Goal: Task Accomplishment & Management: Use online tool/utility

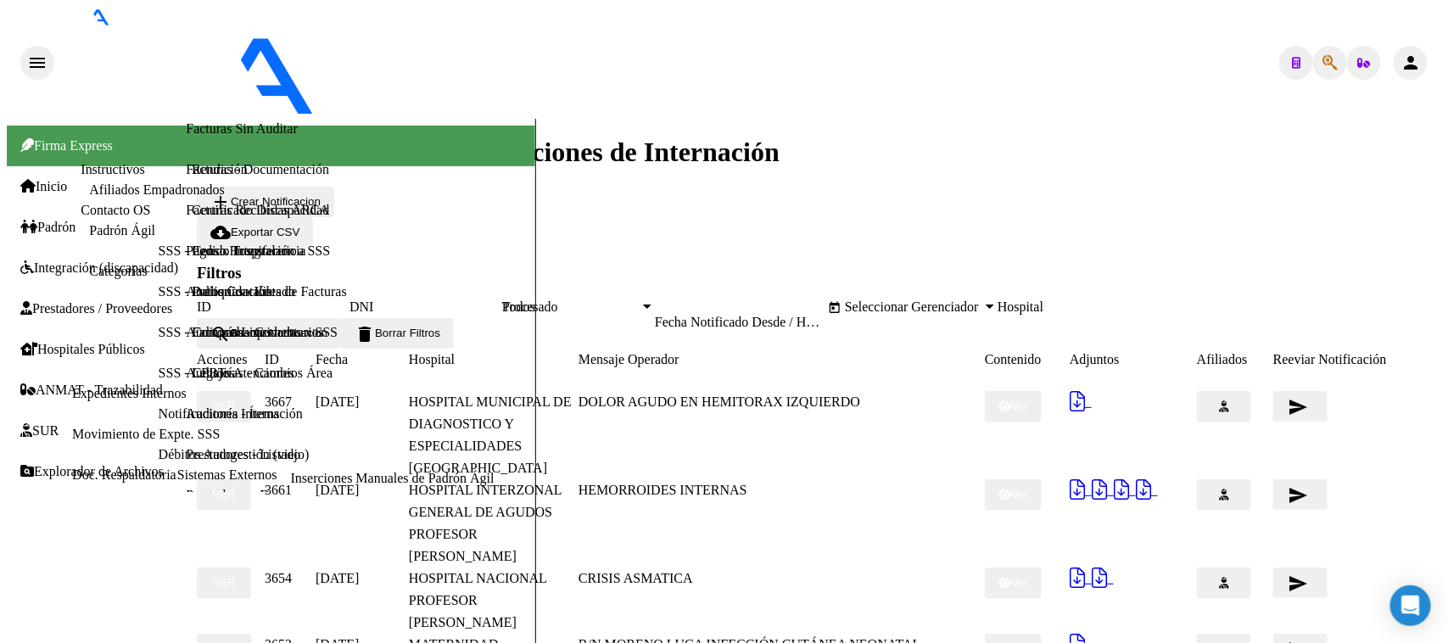
click at [90, 260] on span "Integración (discapacidad)" at bounding box center [99, 267] width 158 height 15
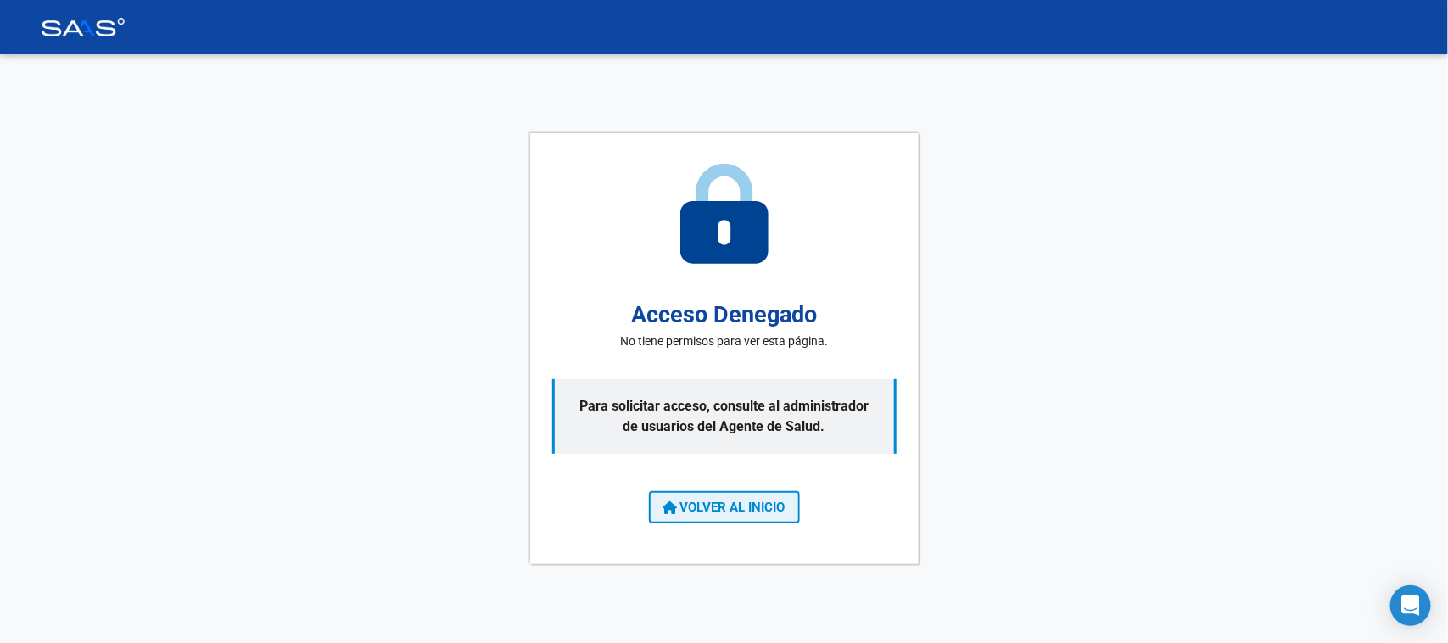
click at [753, 503] on span "VOLVER AL INICIO" at bounding box center [724, 507] width 122 height 15
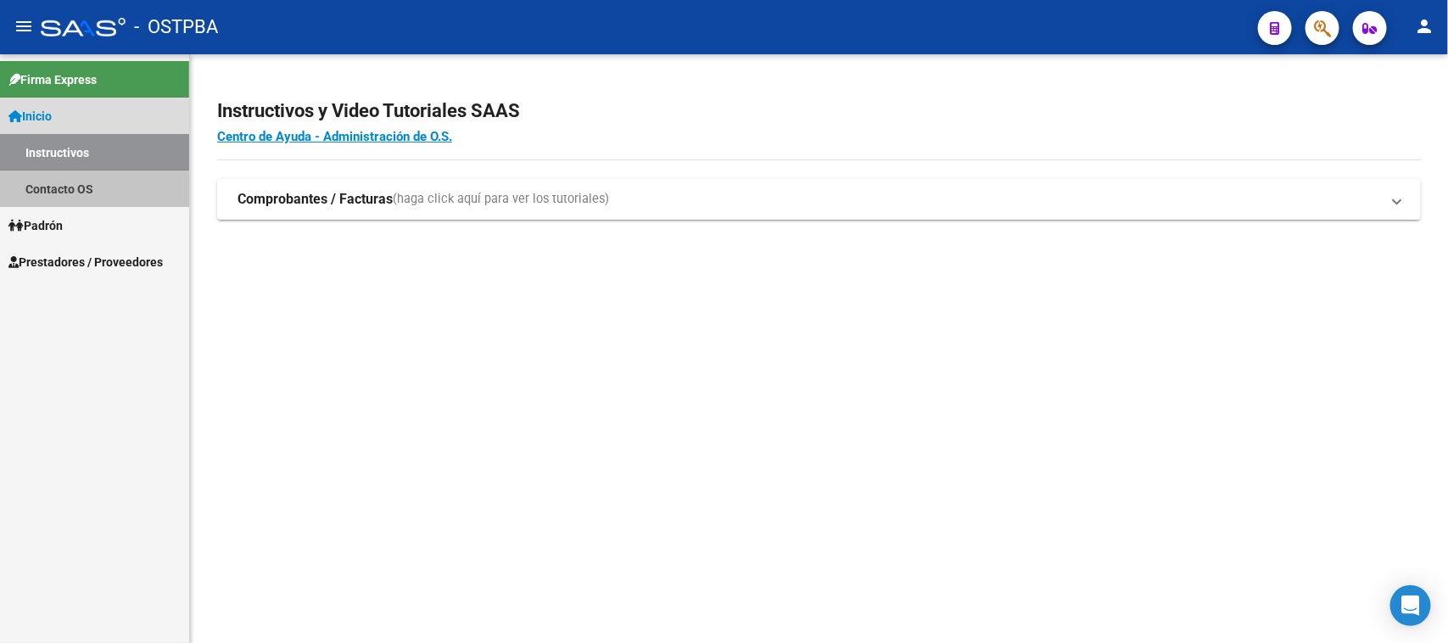
click at [77, 193] on link "Contacto OS" at bounding box center [94, 188] width 189 height 36
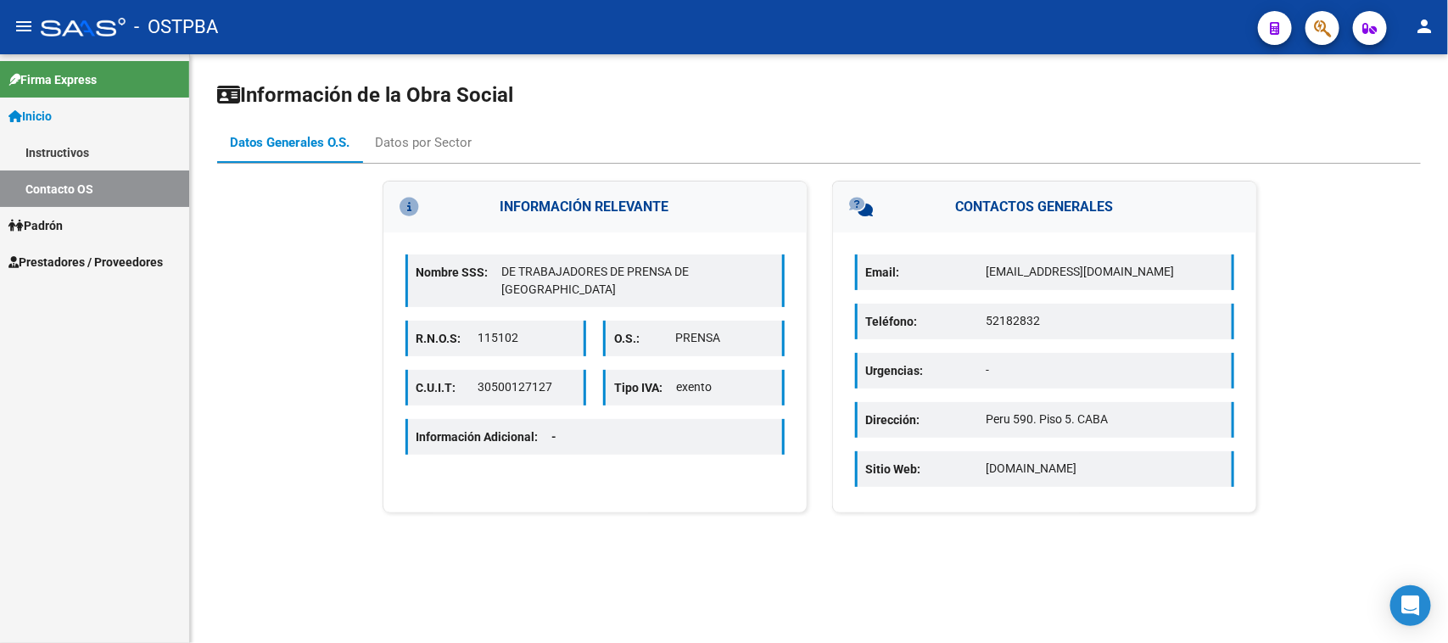
click at [89, 231] on link "Padrón" at bounding box center [94, 225] width 189 height 36
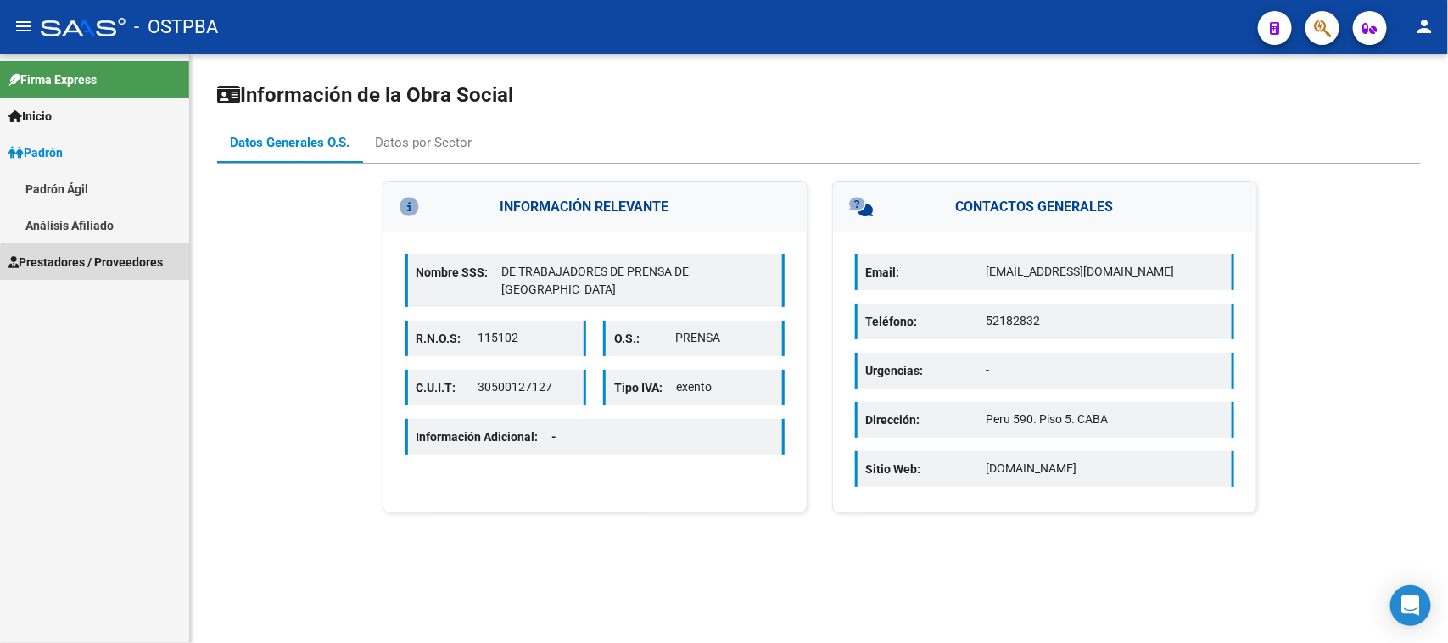
click at [109, 265] on span "Prestadores / Proveedores" at bounding box center [85, 262] width 154 height 19
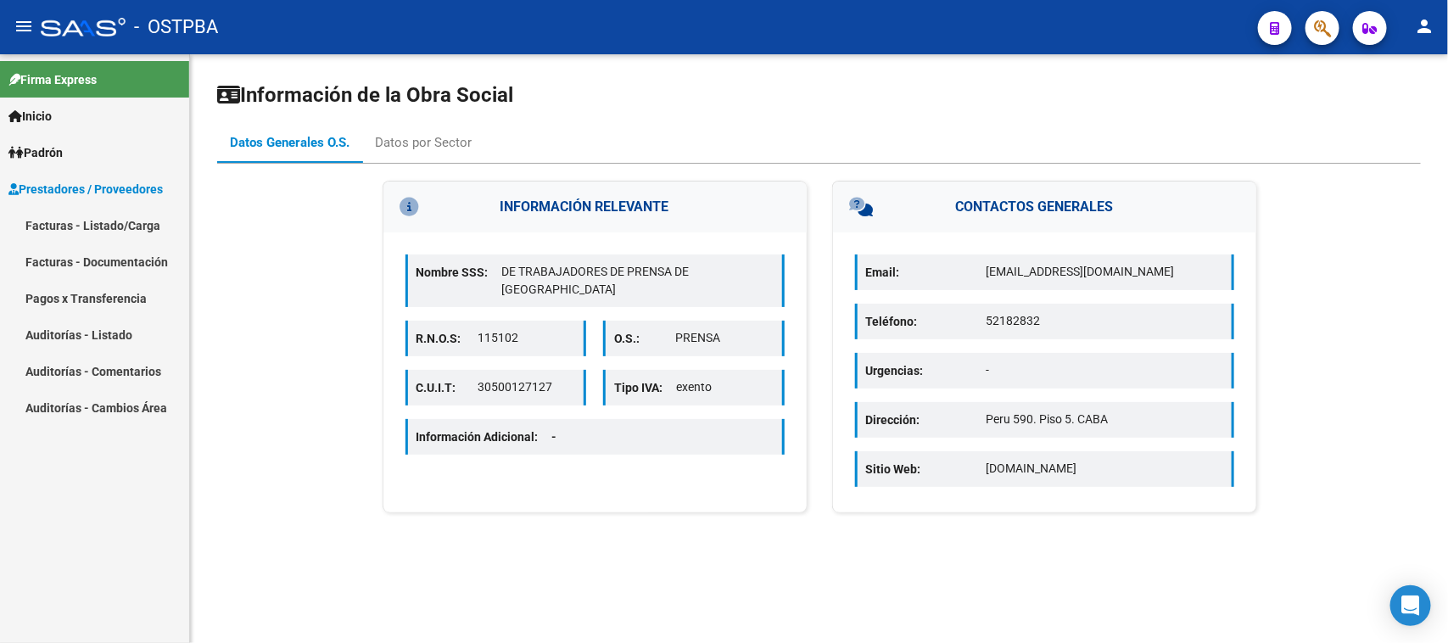
click at [52, 107] on span "Inicio" at bounding box center [29, 116] width 43 height 19
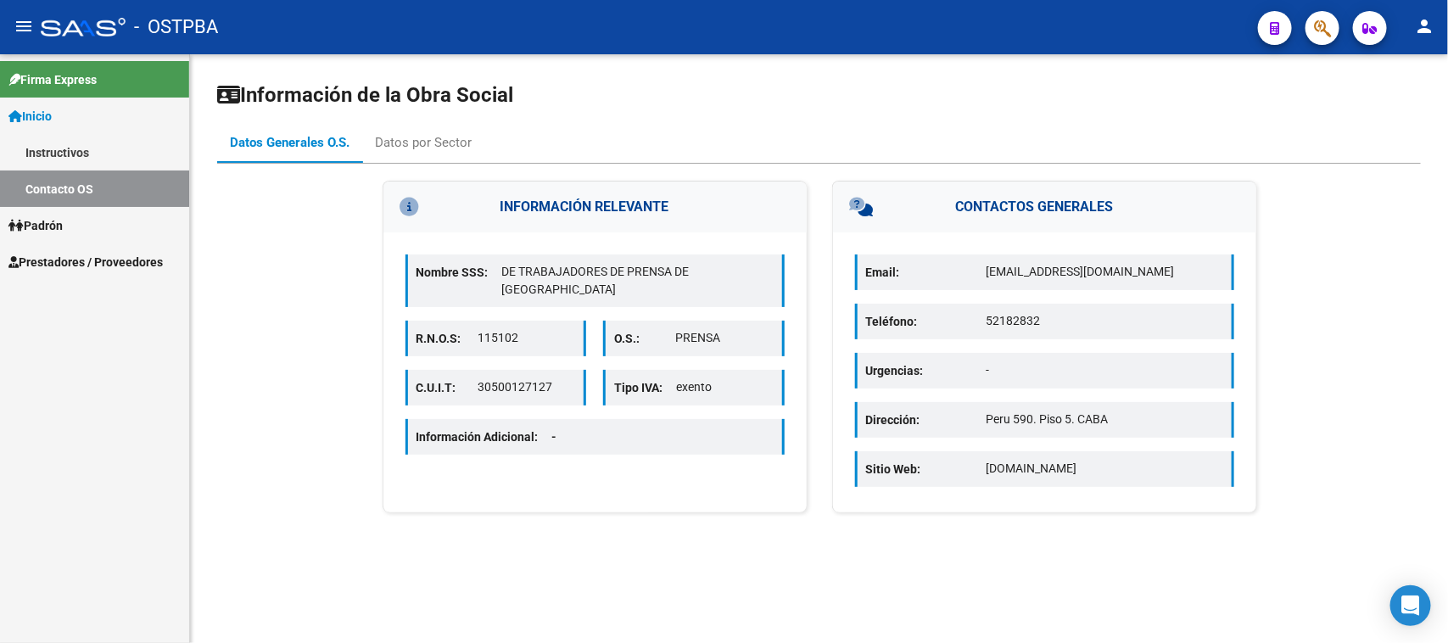
click at [51, 103] on link "Inicio" at bounding box center [94, 116] width 189 height 36
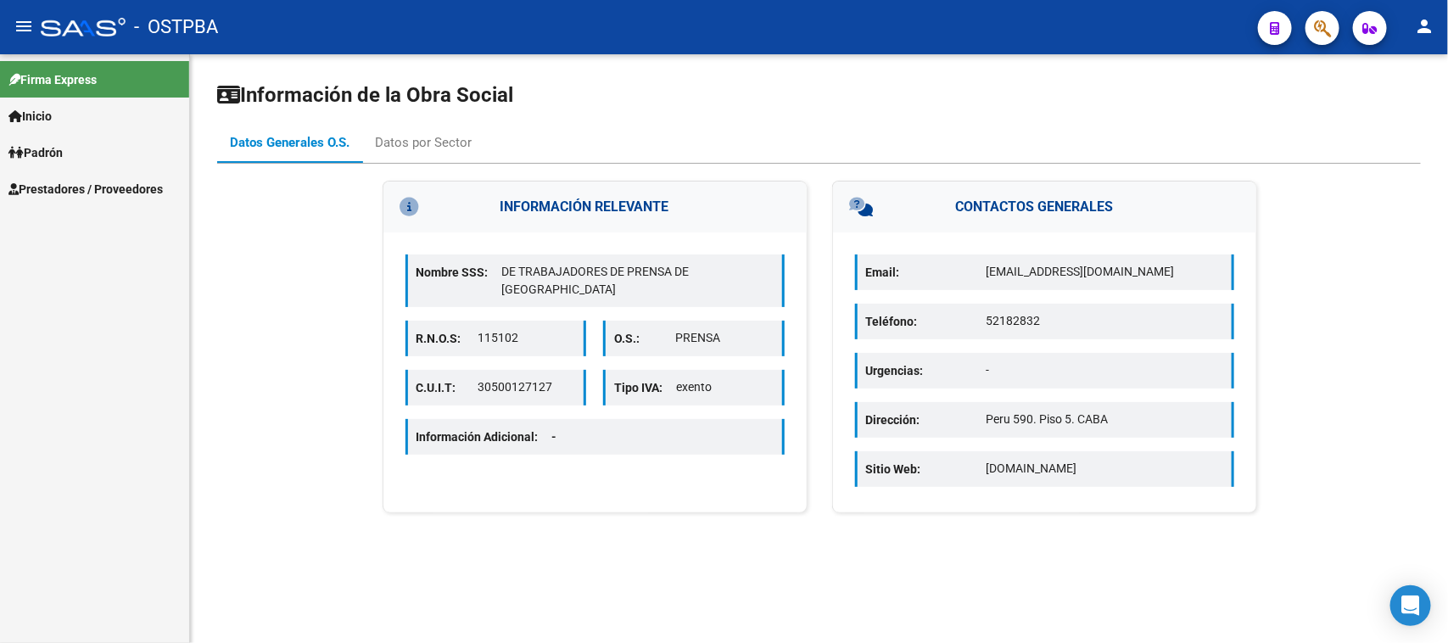
click at [44, 119] on span "Inicio" at bounding box center [29, 116] width 43 height 19
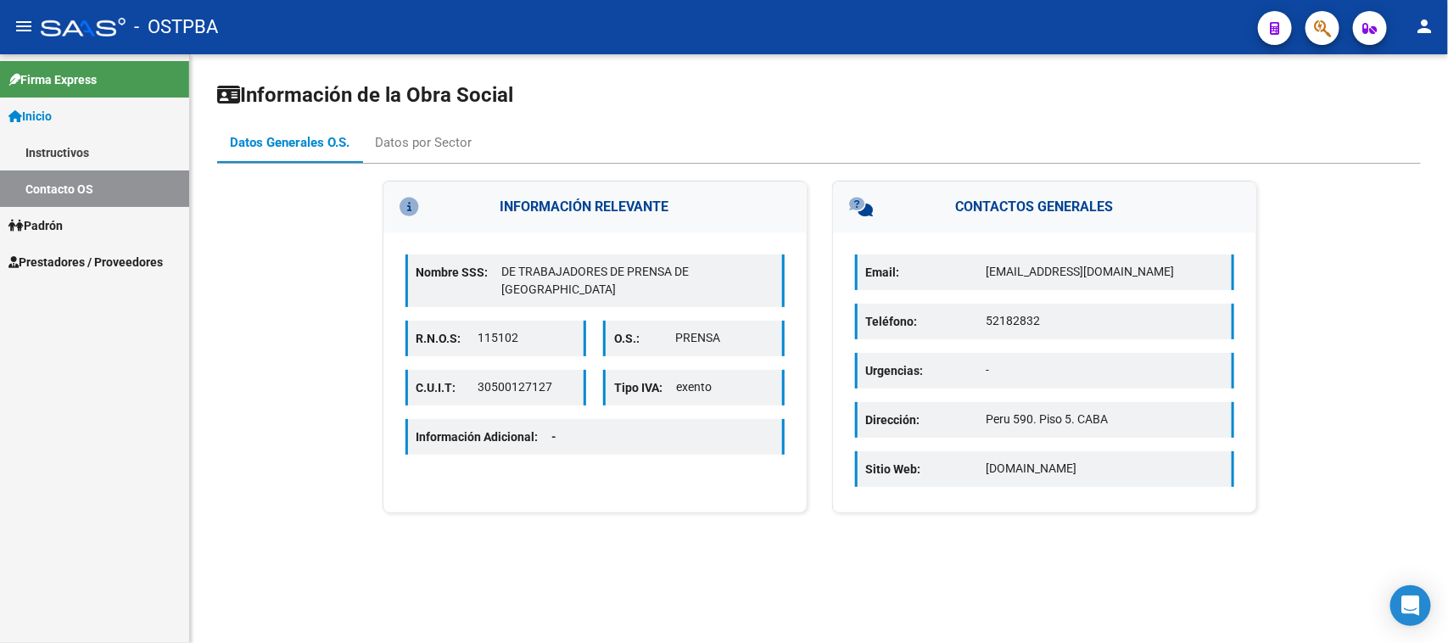
click at [64, 149] on link "Instructivos" at bounding box center [94, 152] width 189 height 36
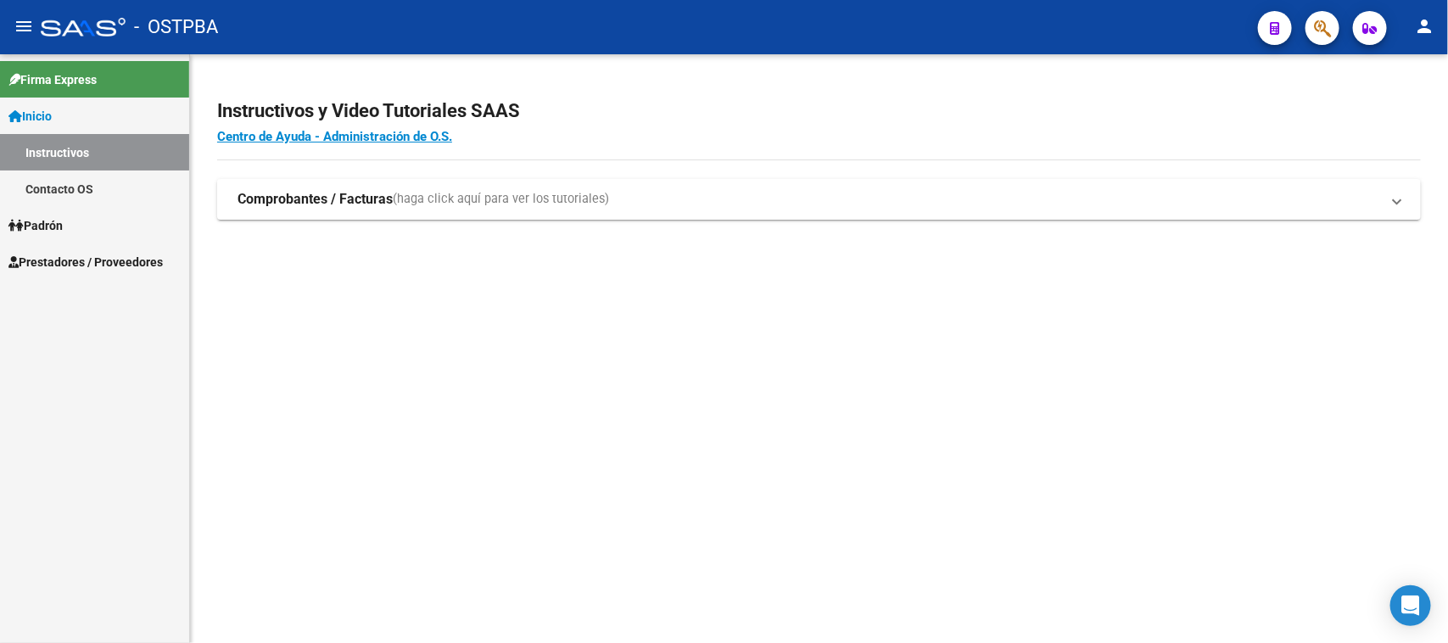
click at [64, 184] on link "Contacto OS" at bounding box center [94, 188] width 189 height 36
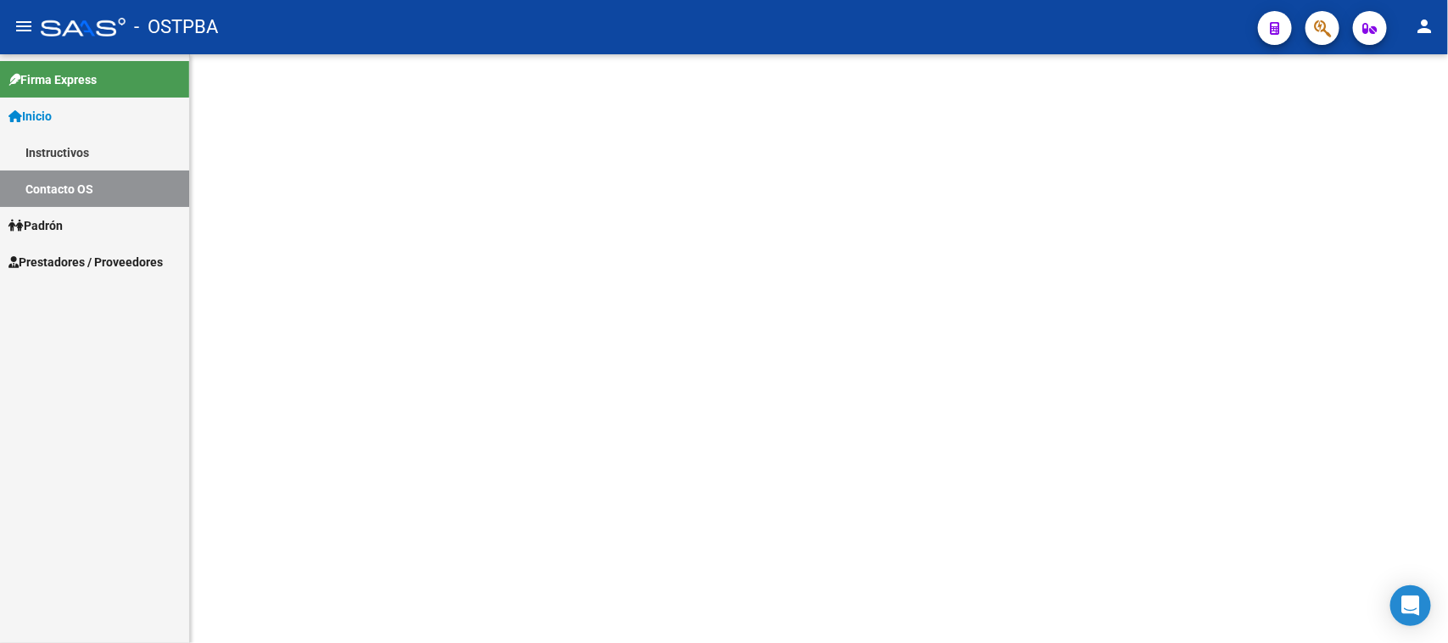
click at [61, 219] on span "Padrón" at bounding box center [35, 225] width 54 height 19
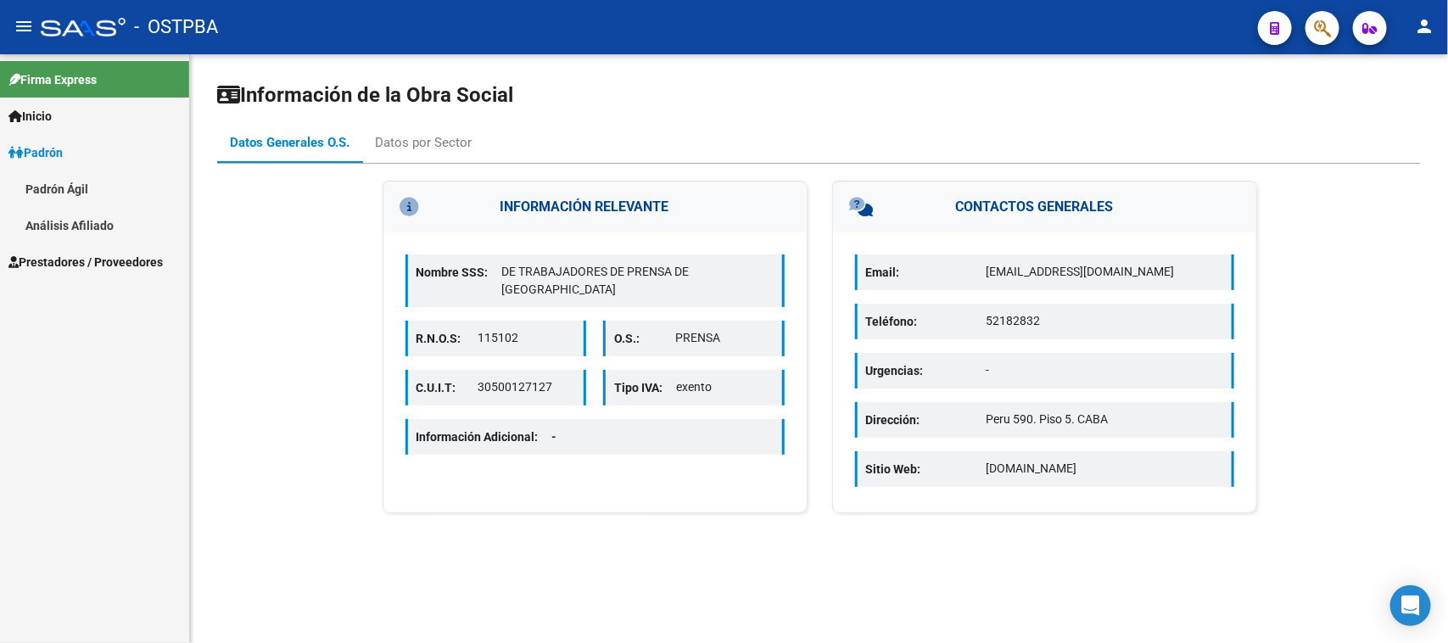
click at [104, 235] on link "Análisis Afiliado" at bounding box center [94, 225] width 189 height 36
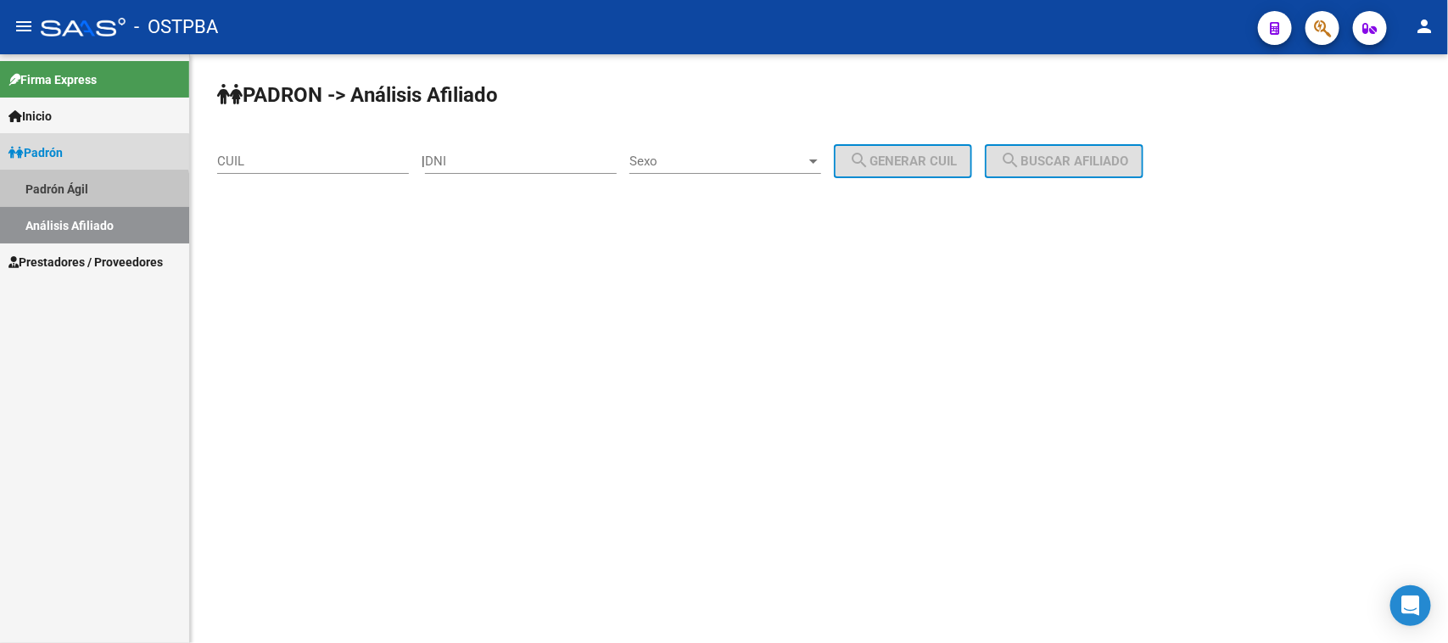
click at [81, 197] on link "Padrón Ágil" at bounding box center [94, 188] width 189 height 36
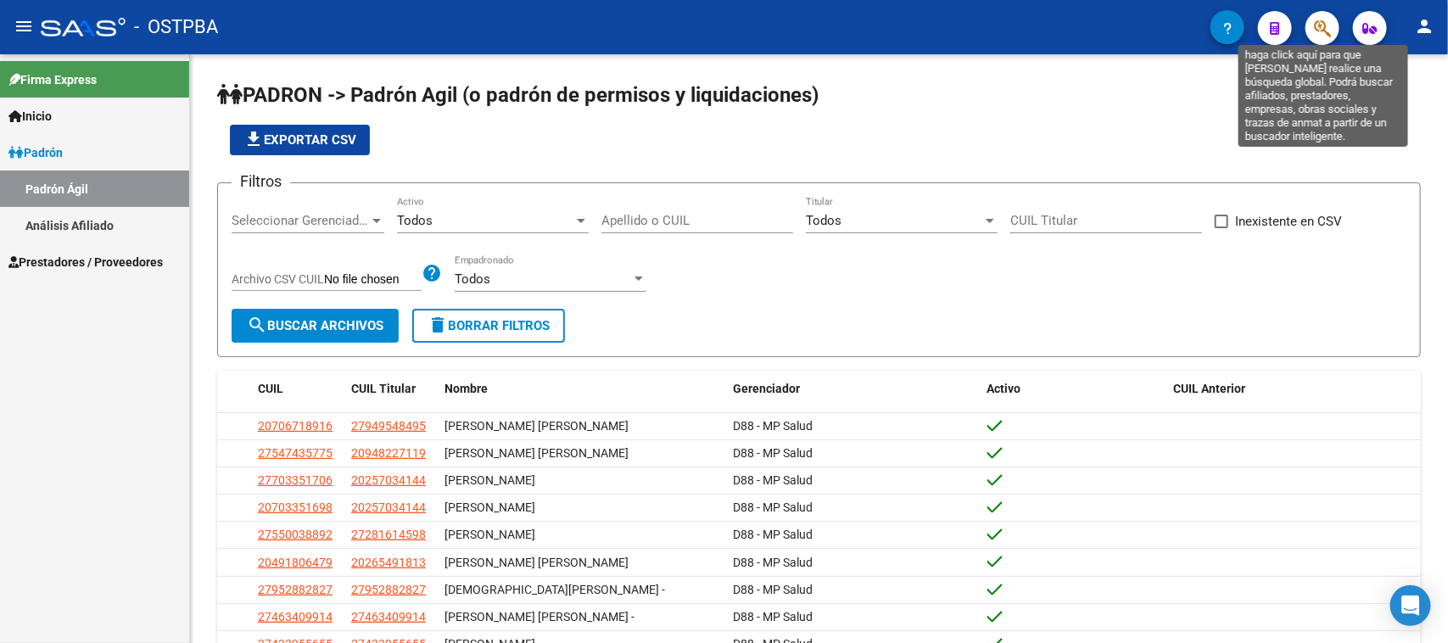
click at [1326, 32] on icon "button" at bounding box center [1322, 29] width 17 height 20
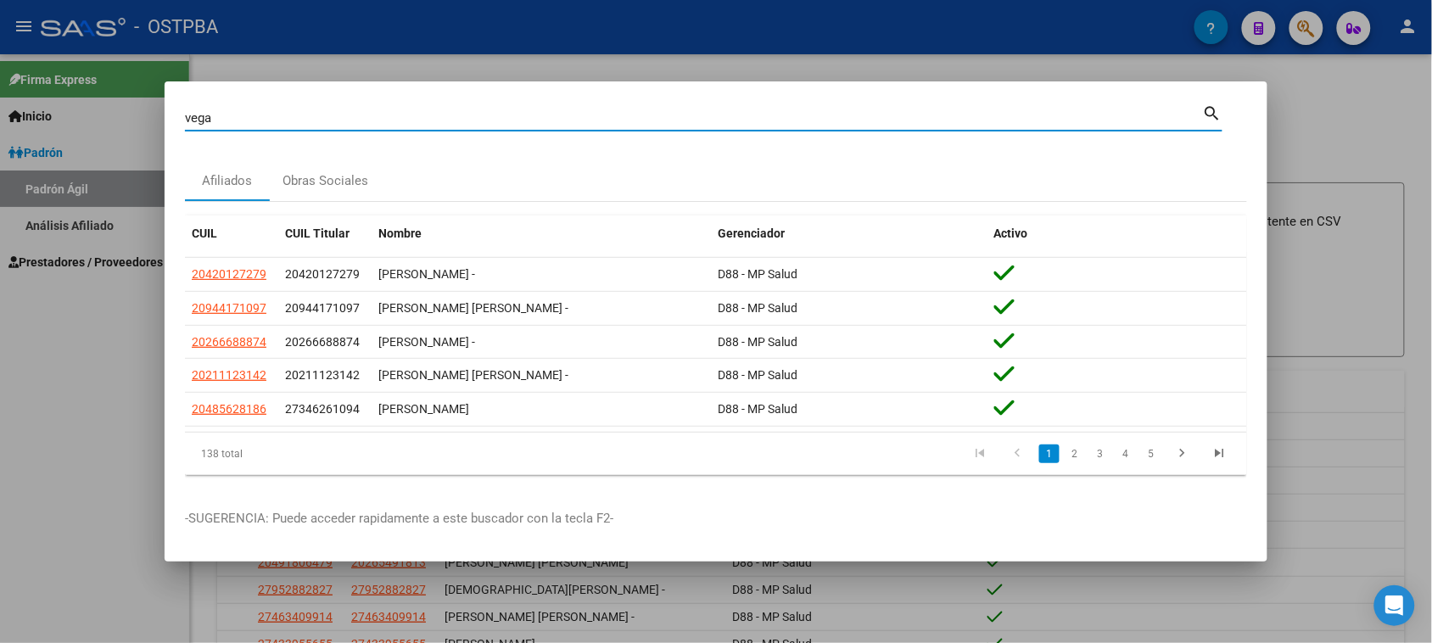
click at [325, 124] on input "vega" at bounding box center [694, 117] width 1018 height 15
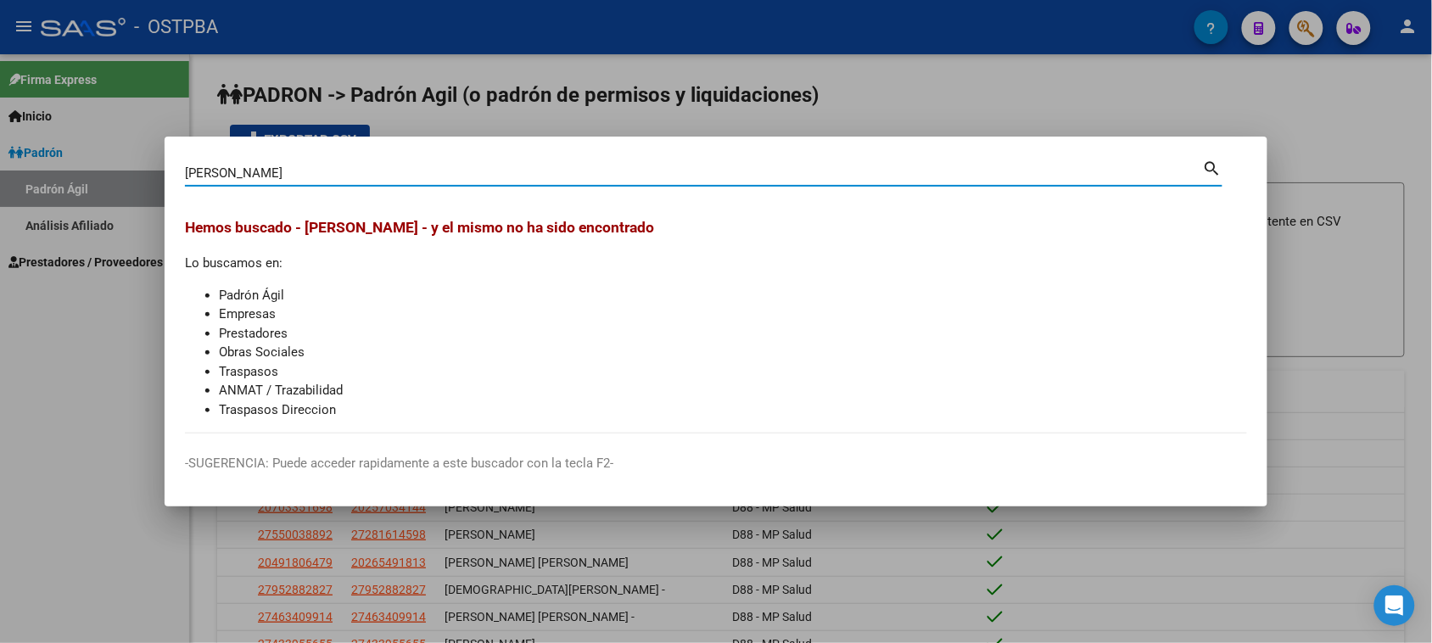
click at [311, 168] on input "vega pascual" at bounding box center [694, 172] width 1018 height 15
type input "vega david"
click at [906, 115] on div at bounding box center [716, 321] width 1432 height 643
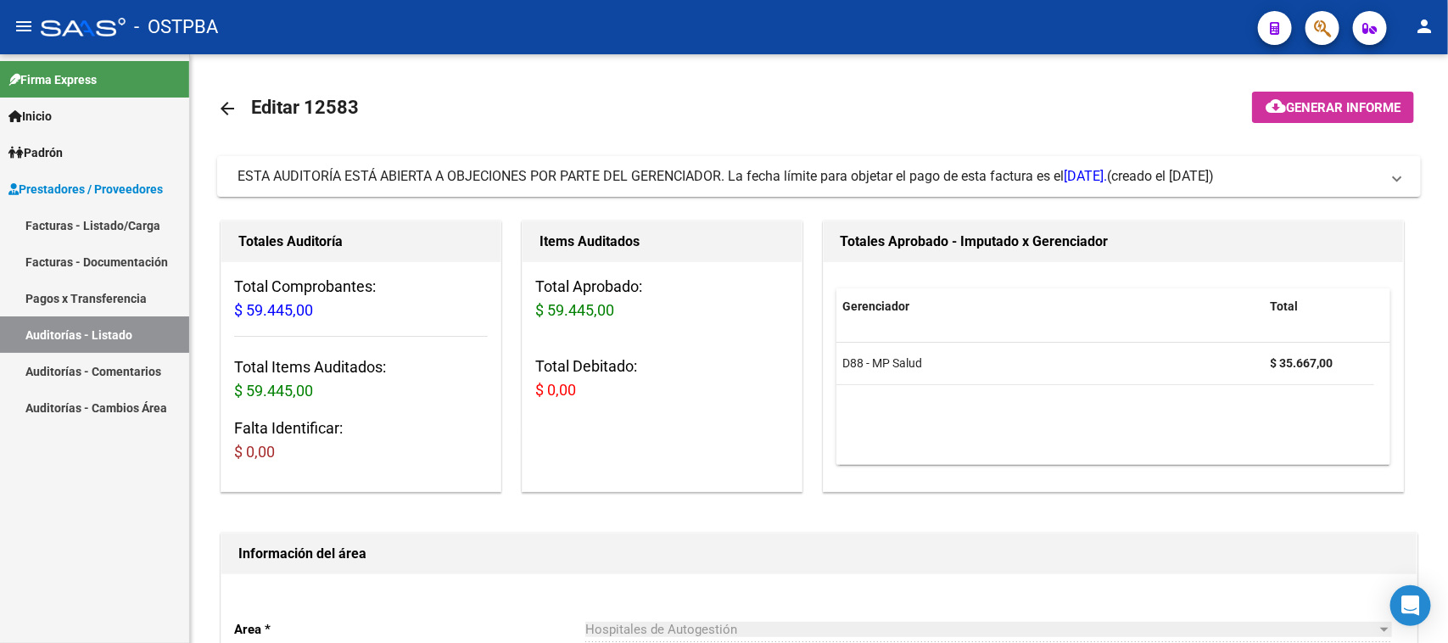
click at [117, 321] on link "Auditorías - Listado" at bounding box center [94, 334] width 189 height 36
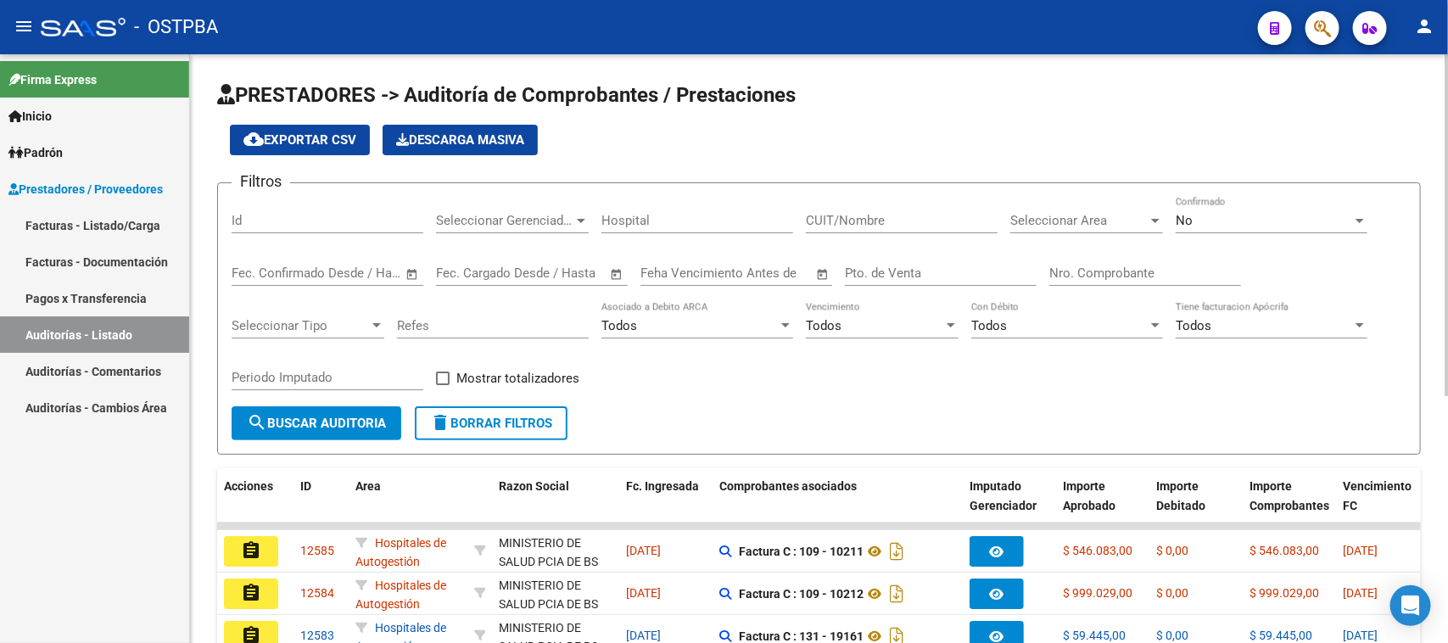
click at [1071, 260] on div "Nro. Comprobante" at bounding box center [1145, 267] width 192 height 36
click at [1075, 270] on input "Nro. Comprobante" at bounding box center [1145, 272] width 192 height 15
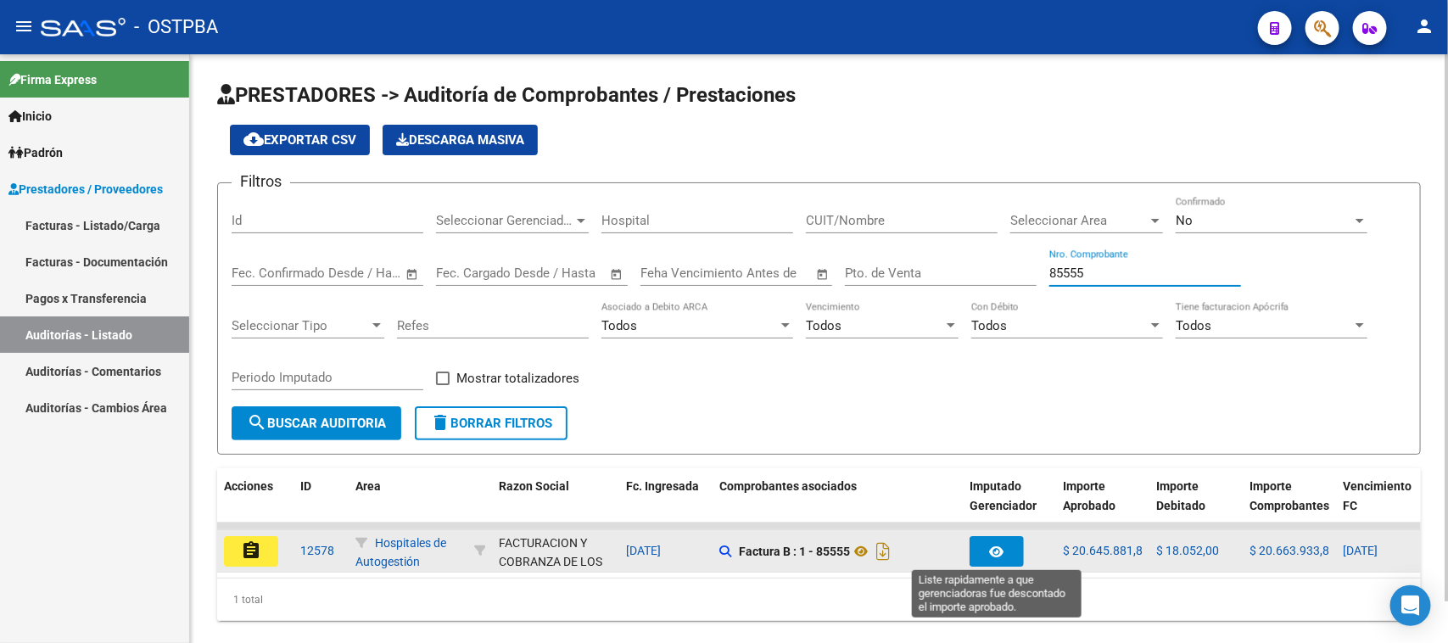
type input "85555"
click at [998, 553] on icon "button" at bounding box center [997, 551] width 14 height 13
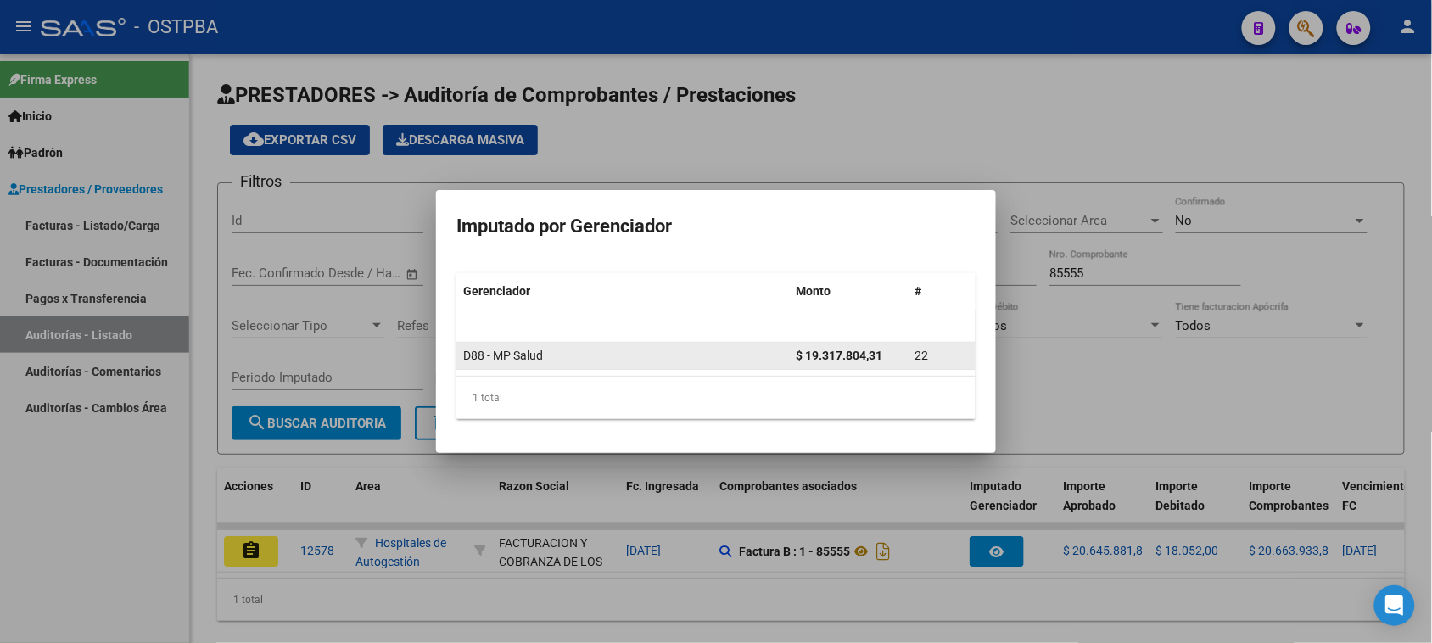
click at [810, 355] on strong "$ 19.317.804,31" at bounding box center [839, 356] width 87 height 14
click at [506, 356] on span "D88 - MP Salud" at bounding box center [503, 356] width 80 height 14
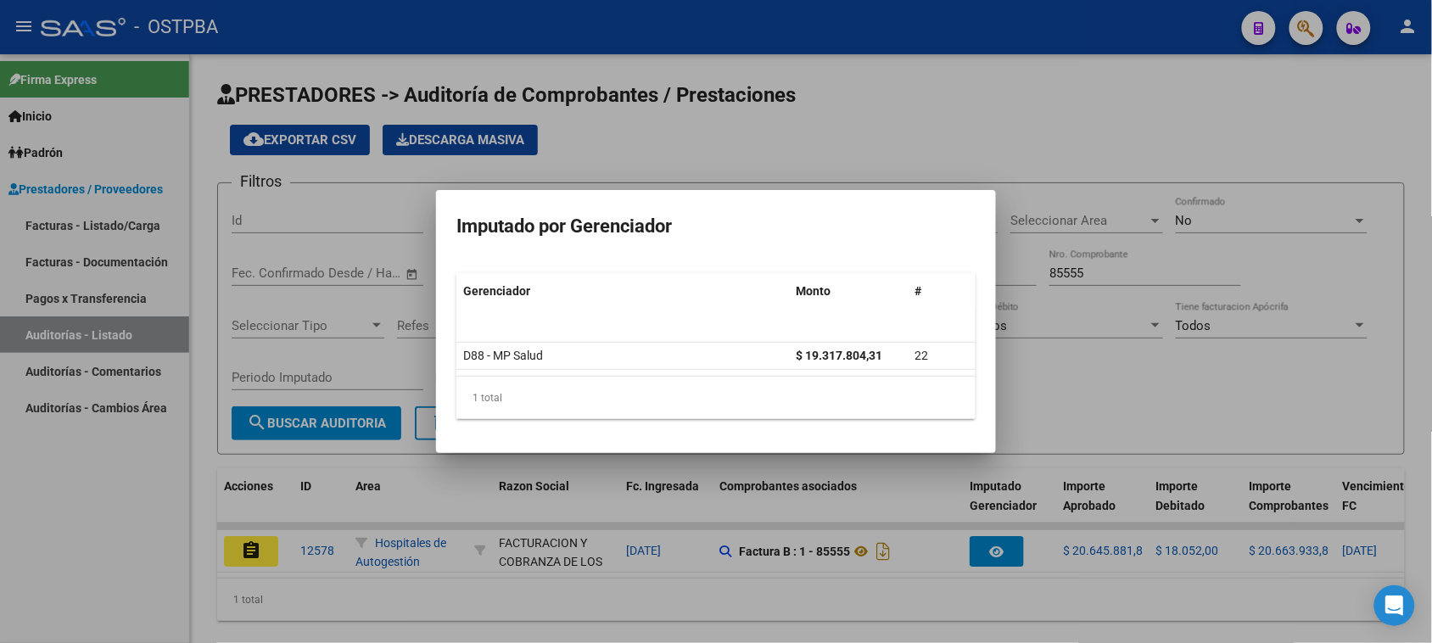
click at [1053, 305] on div at bounding box center [716, 321] width 1432 height 643
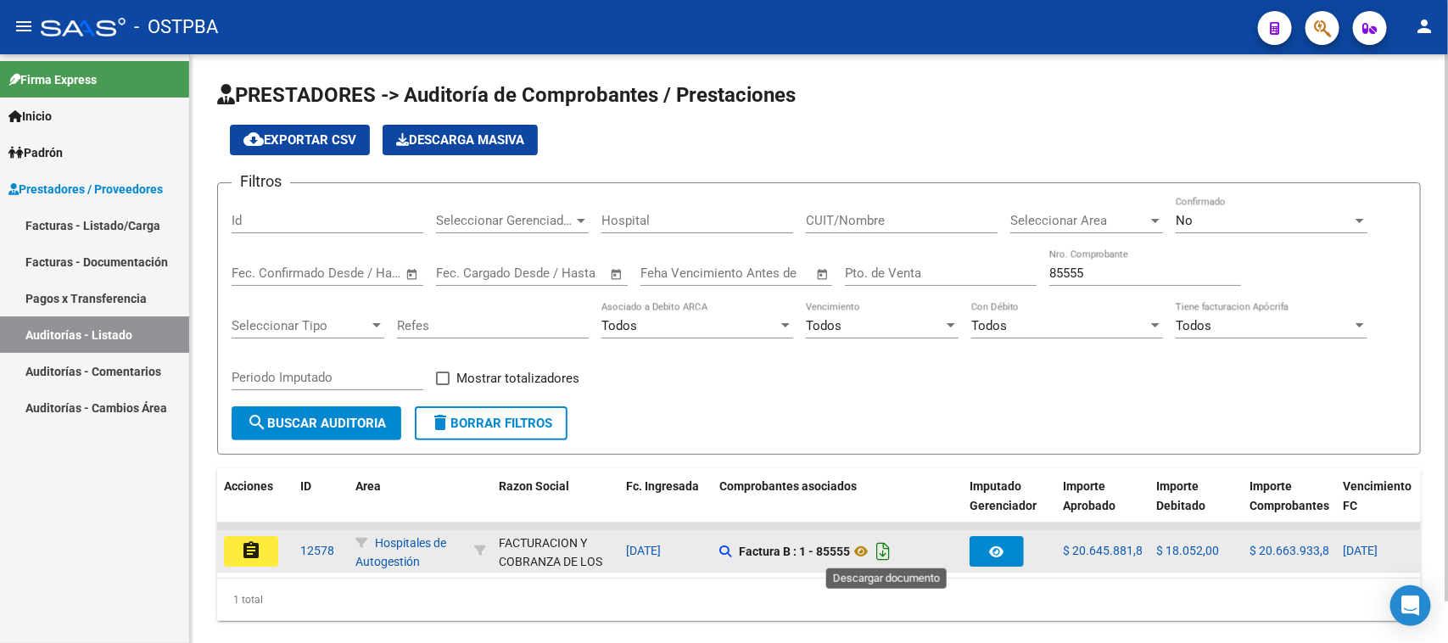
click at [886, 550] on icon "Descargar documento" at bounding box center [883, 551] width 22 height 27
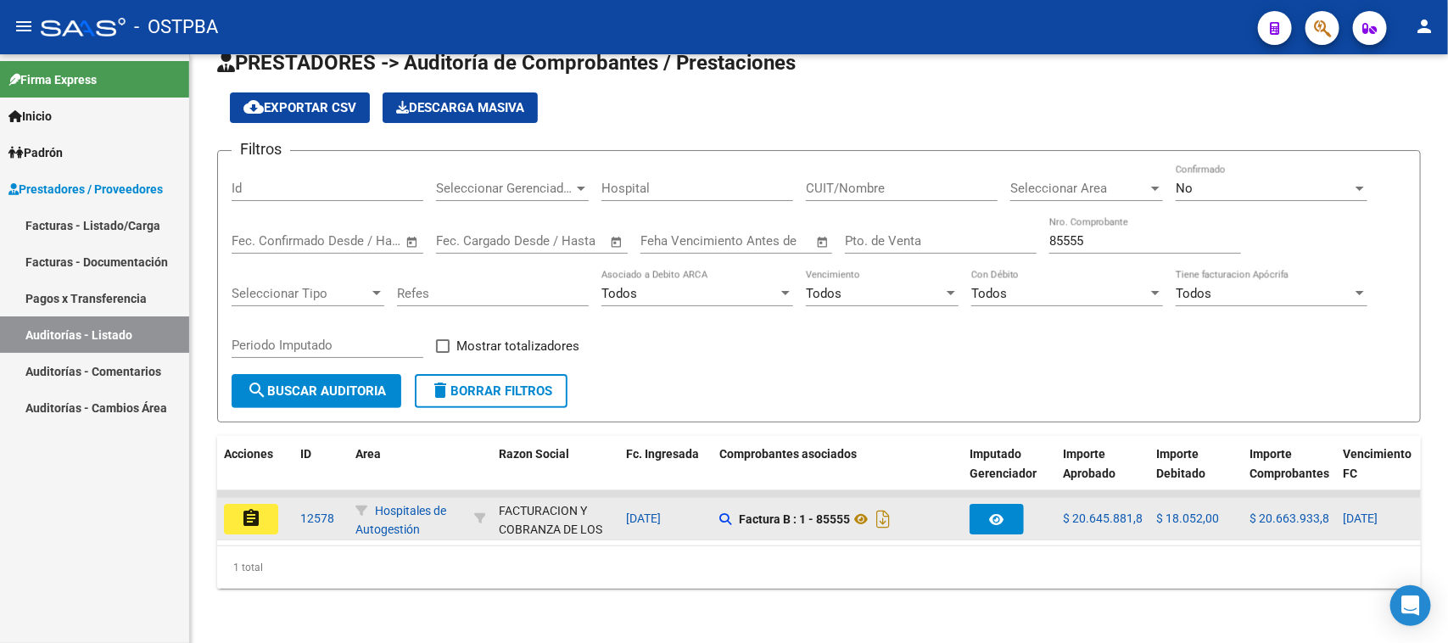
click at [322, 511] on span "12578" at bounding box center [317, 518] width 34 height 14
click at [261, 504] on button "assignment" at bounding box center [251, 519] width 54 height 31
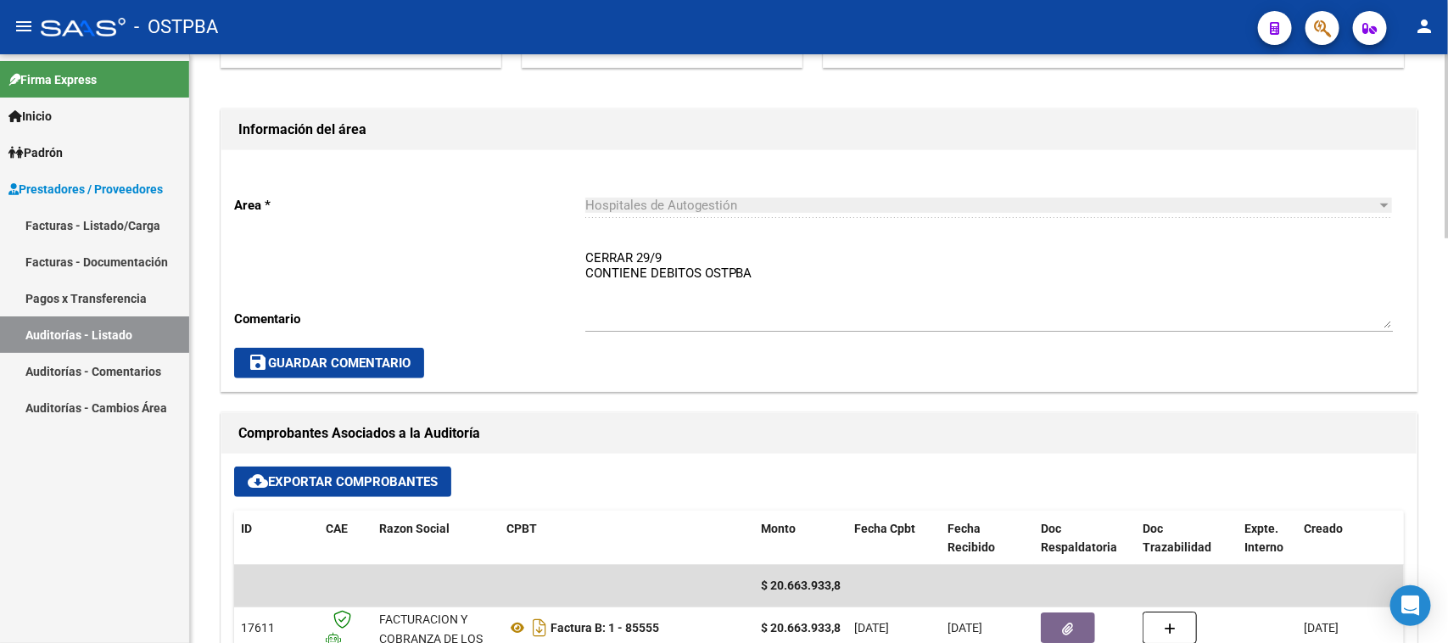
scroll to position [530, 0]
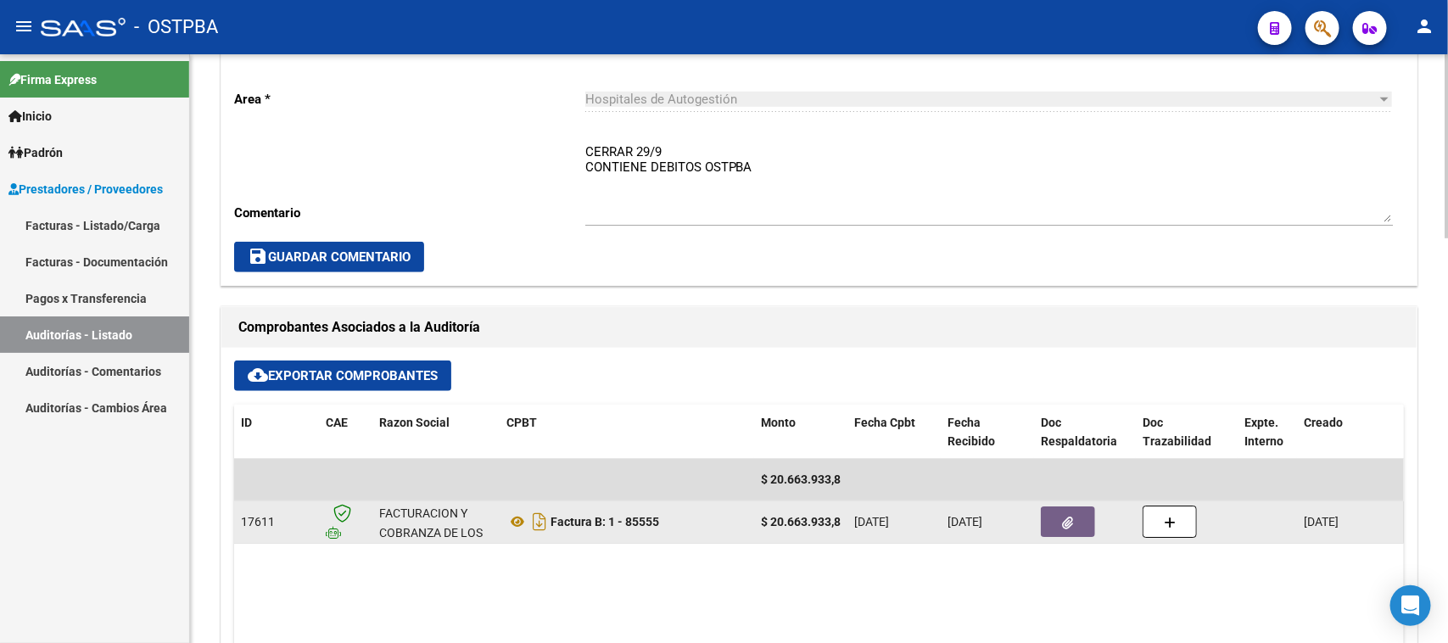
click at [1057, 523] on button "button" at bounding box center [1068, 521] width 54 height 31
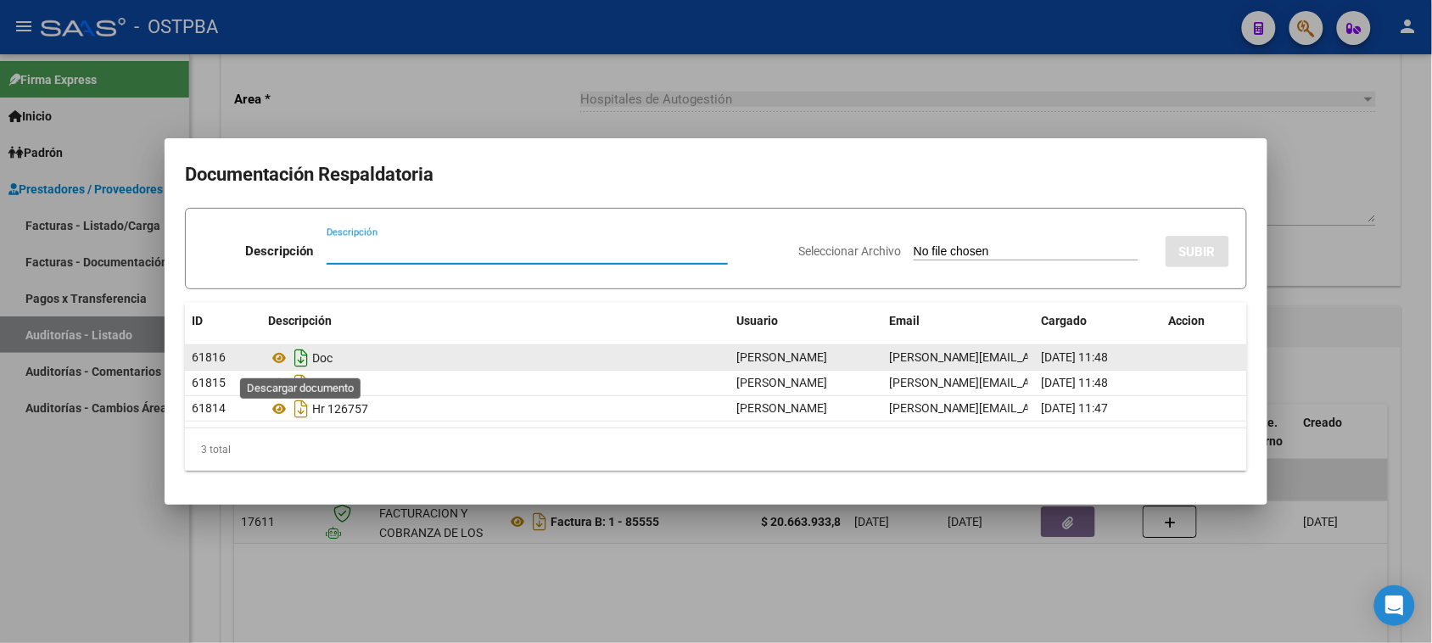
click at [305, 354] on icon "Descargar documento" at bounding box center [301, 357] width 22 height 27
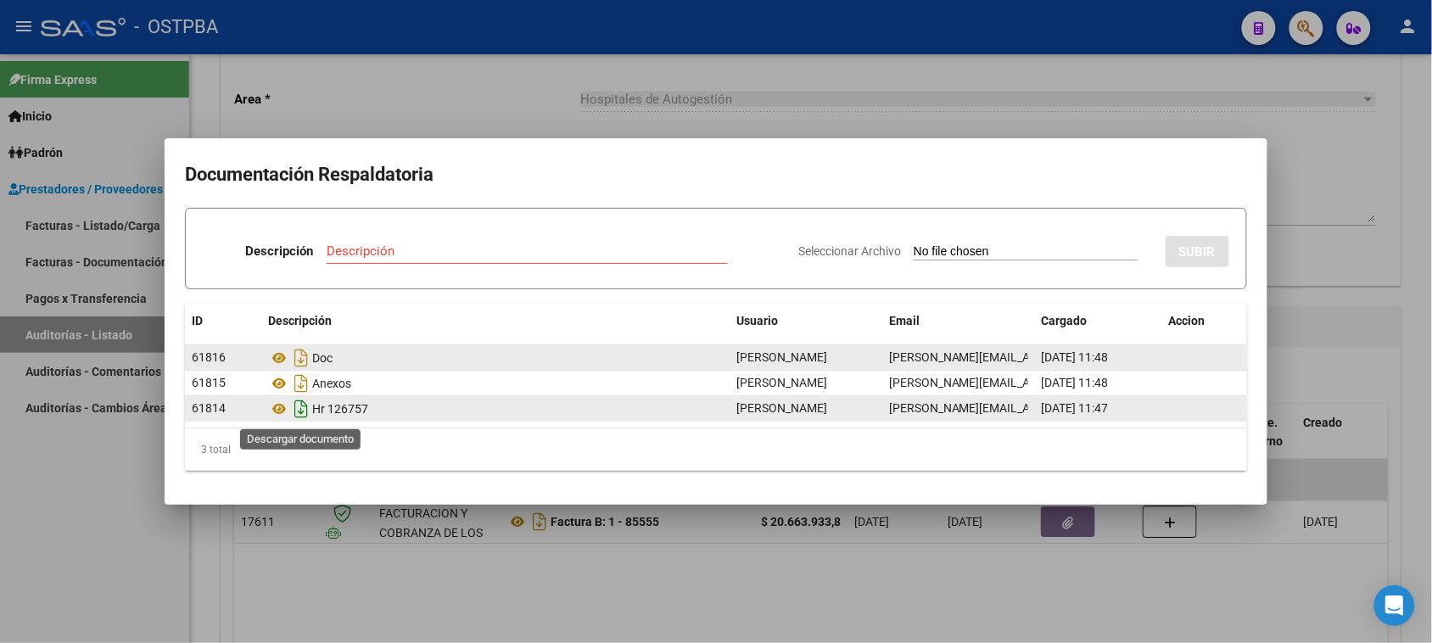
click at [299, 409] on icon "Descargar documento" at bounding box center [301, 408] width 22 height 27
click at [307, 357] on icon "Descargar documento" at bounding box center [301, 357] width 22 height 27
click at [1315, 201] on div at bounding box center [716, 321] width 1432 height 643
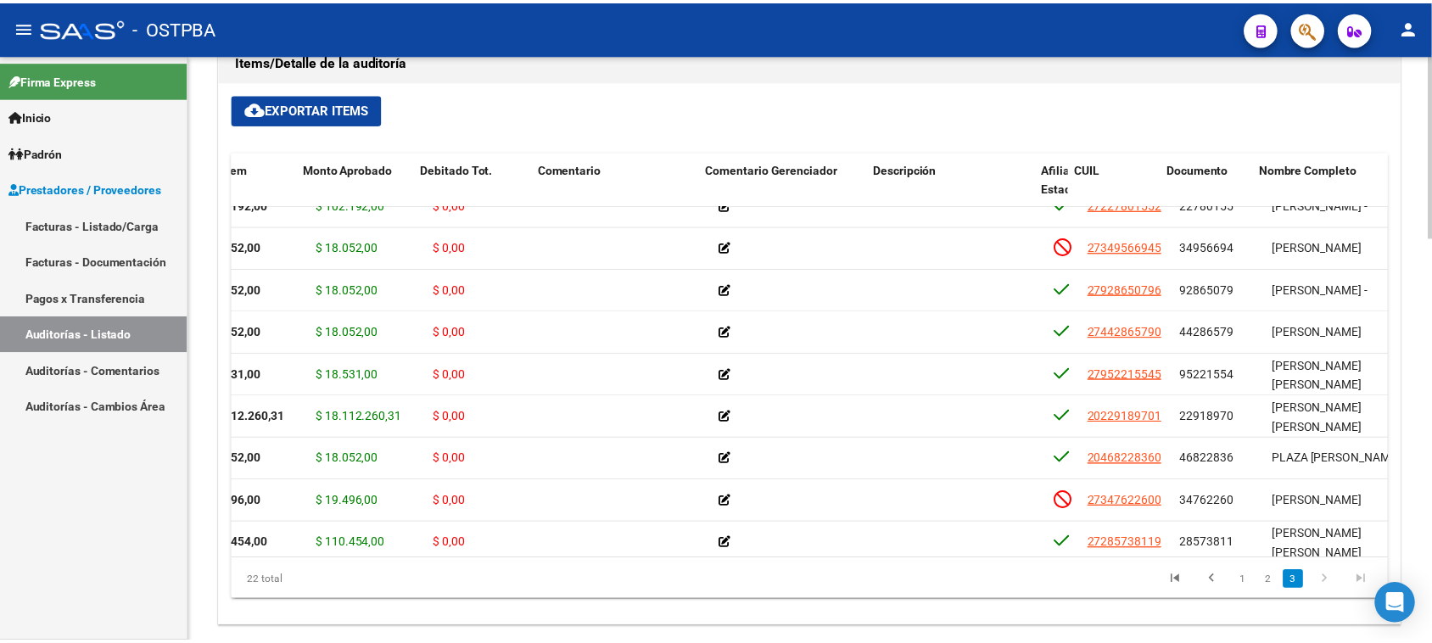
scroll to position [530, 301]
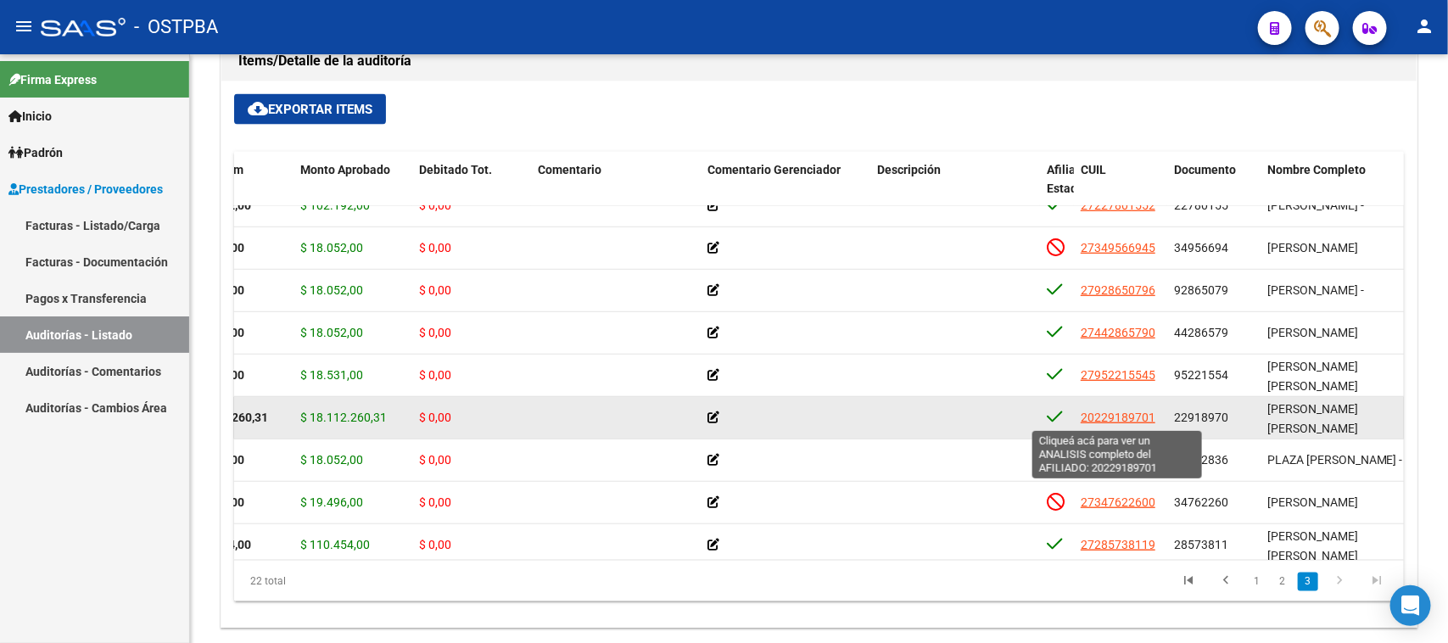
click at [1107, 421] on span "20229189701" at bounding box center [1118, 418] width 75 height 14
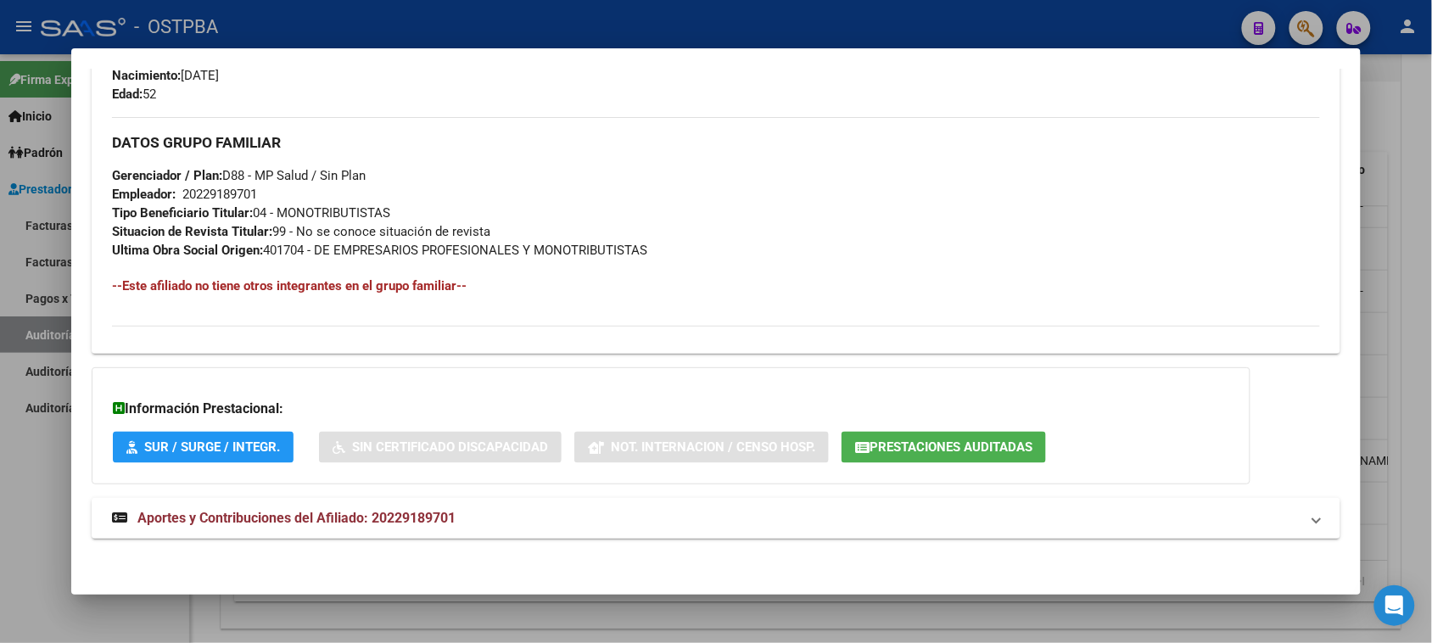
scroll to position [764, 0]
click at [912, 439] on span "Prestaciones Auditadas" at bounding box center [950, 446] width 163 height 15
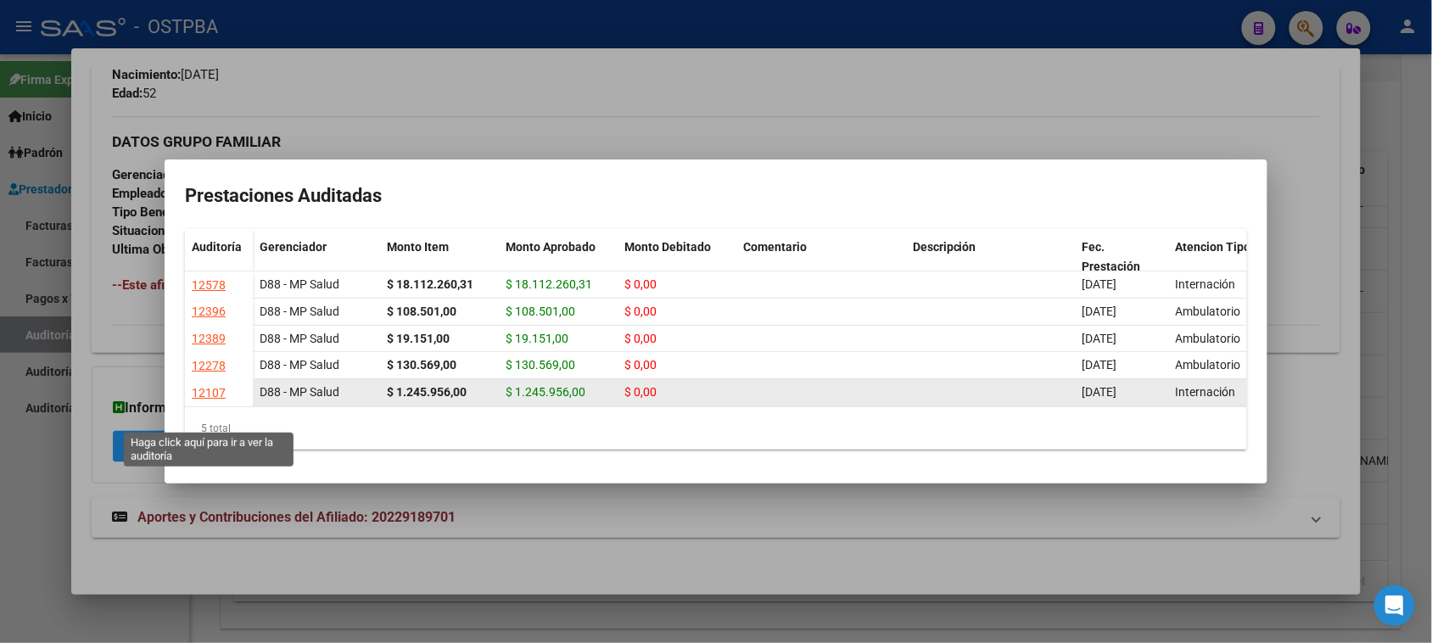
click at [196, 403] on div "12107" at bounding box center [209, 393] width 34 height 20
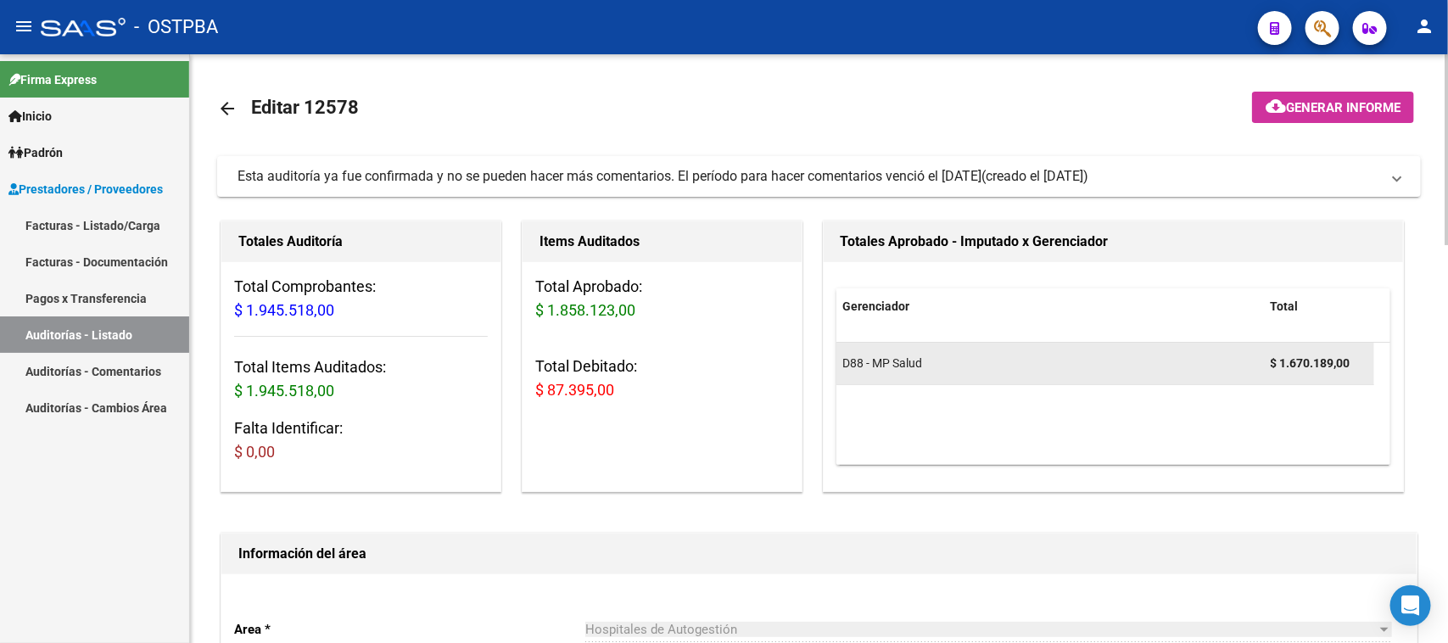
click at [1321, 375] on datatable-body-cell "$ 1.670.189,00" at bounding box center [1319, 364] width 110 height 42
click at [974, 365] on div "D88 - MP Salud" at bounding box center [1050, 364] width 414 height 20
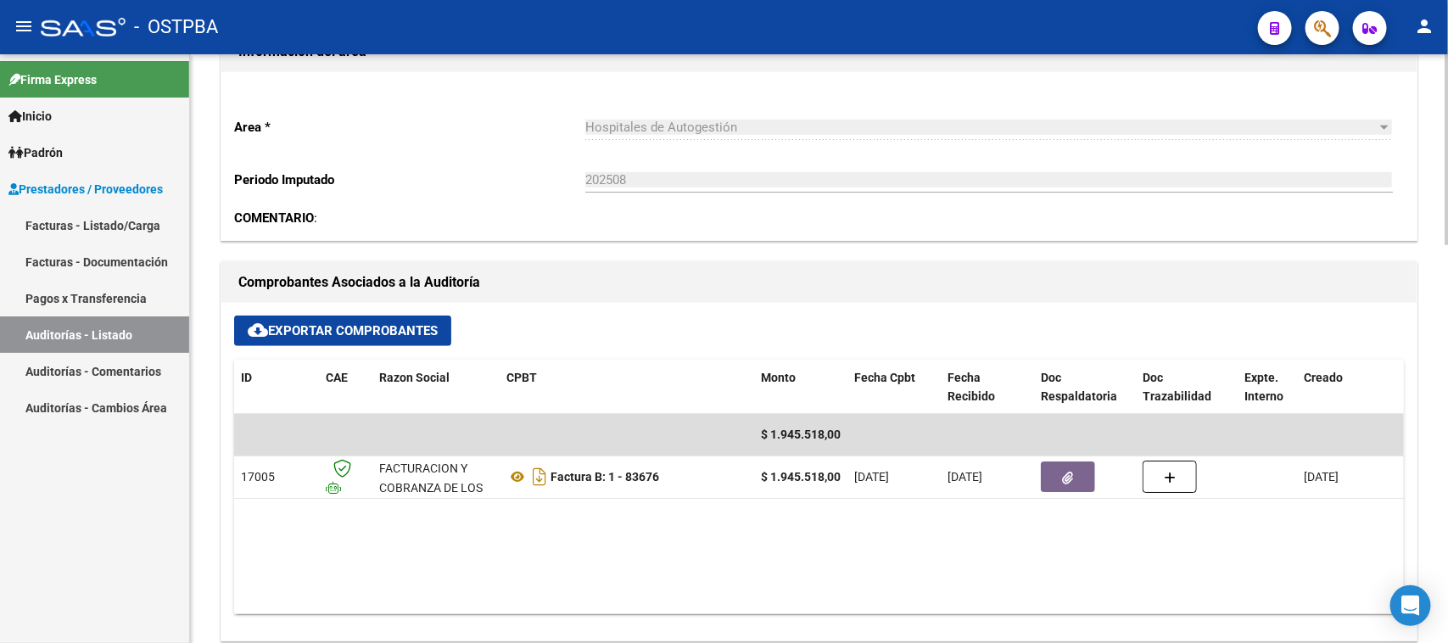
scroll to position [530, 0]
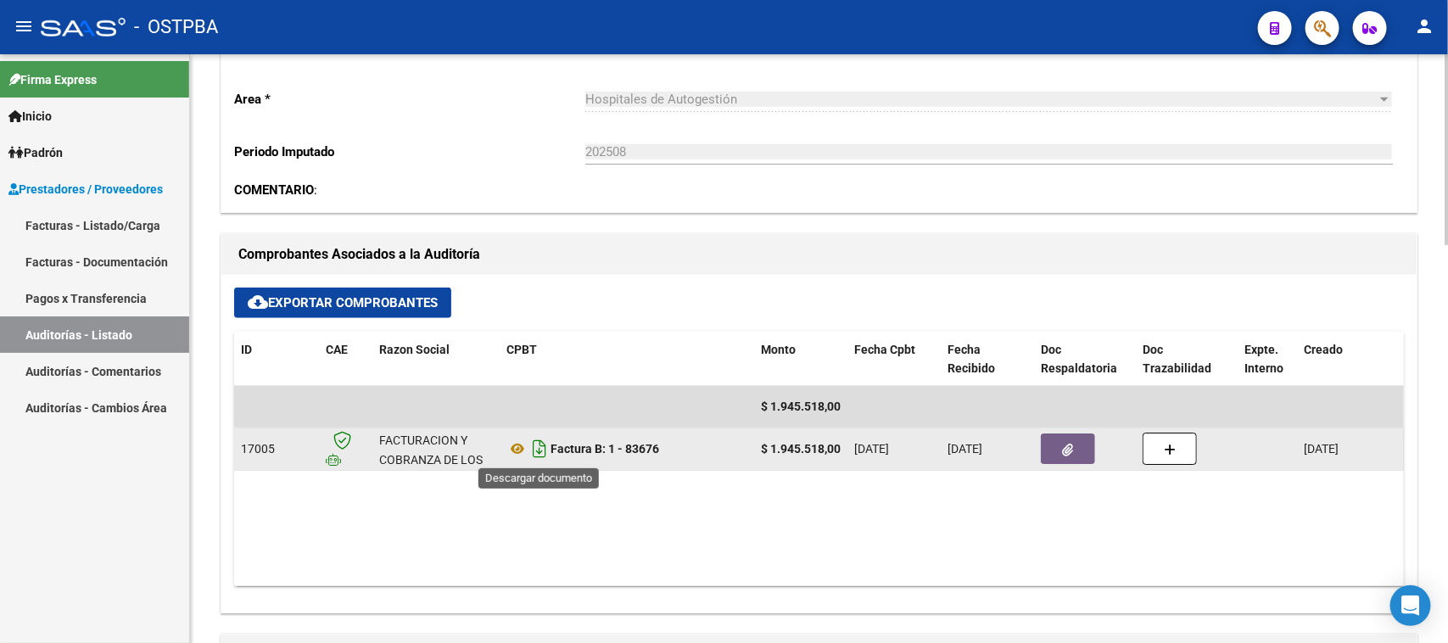
click at [535, 446] on icon "Descargar documento" at bounding box center [539, 448] width 22 height 27
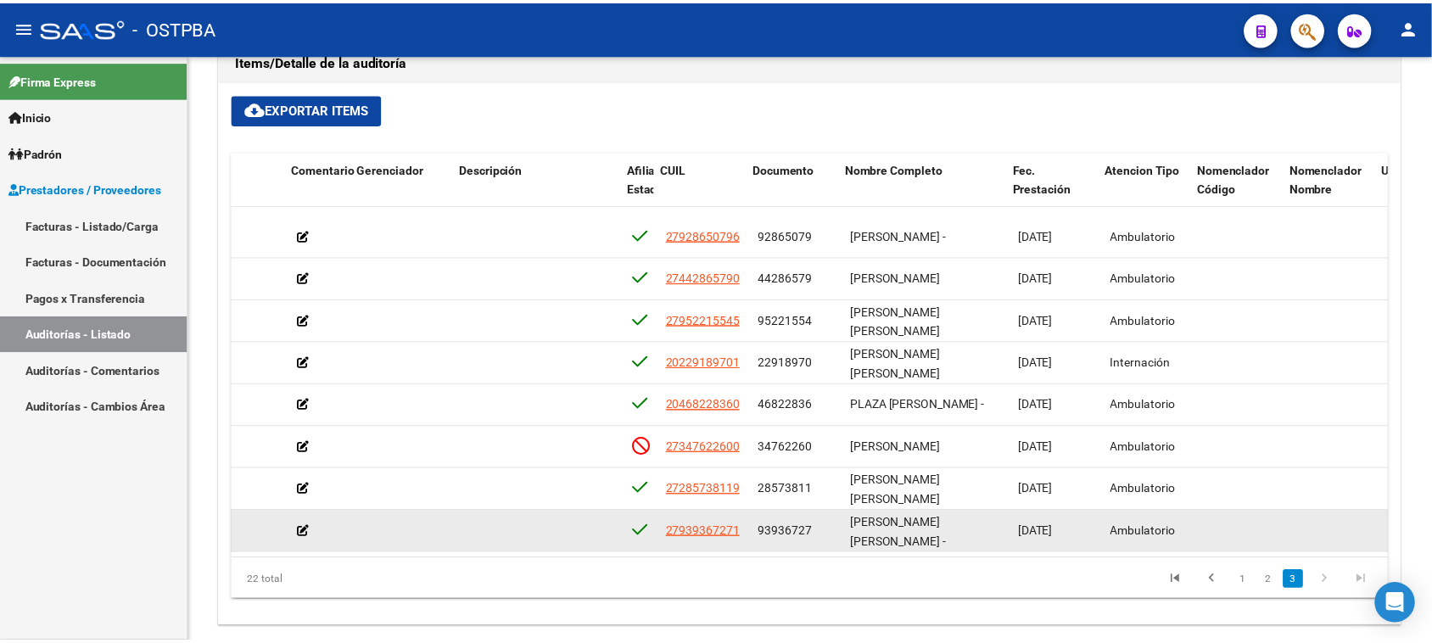
scroll to position [600, 713]
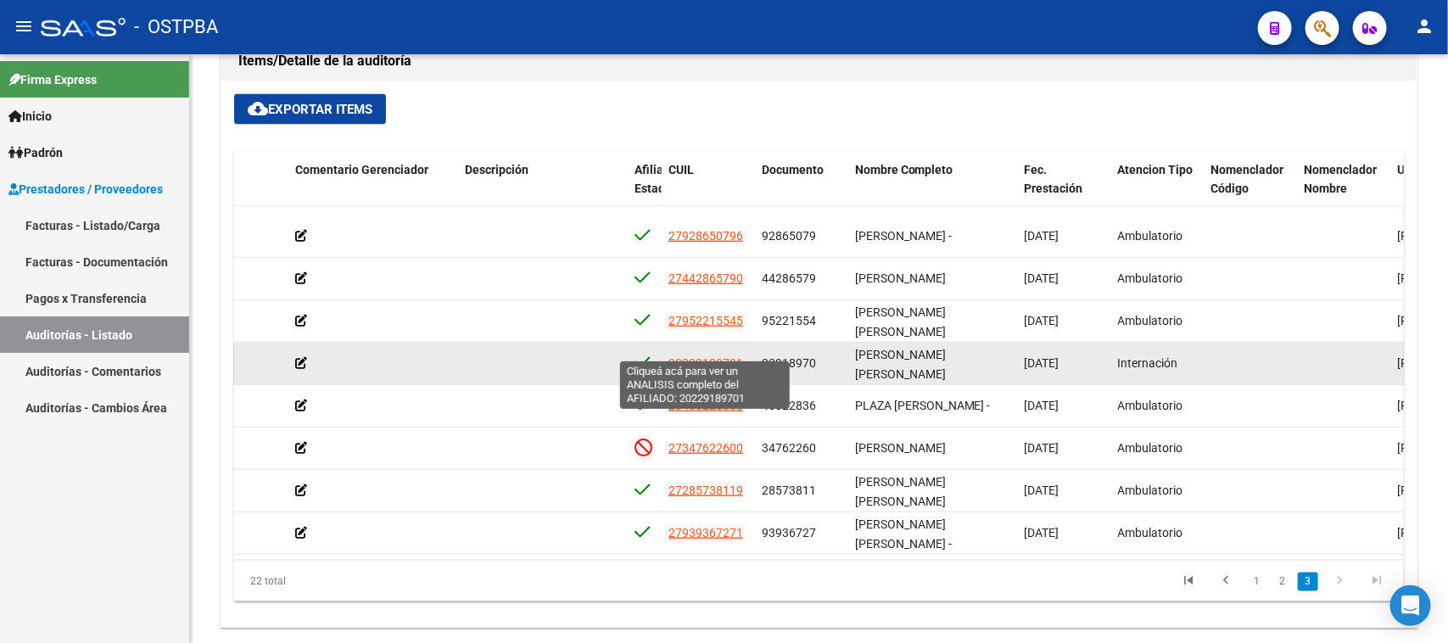
click at [717, 356] on span "20229189701" at bounding box center [705, 363] width 75 height 14
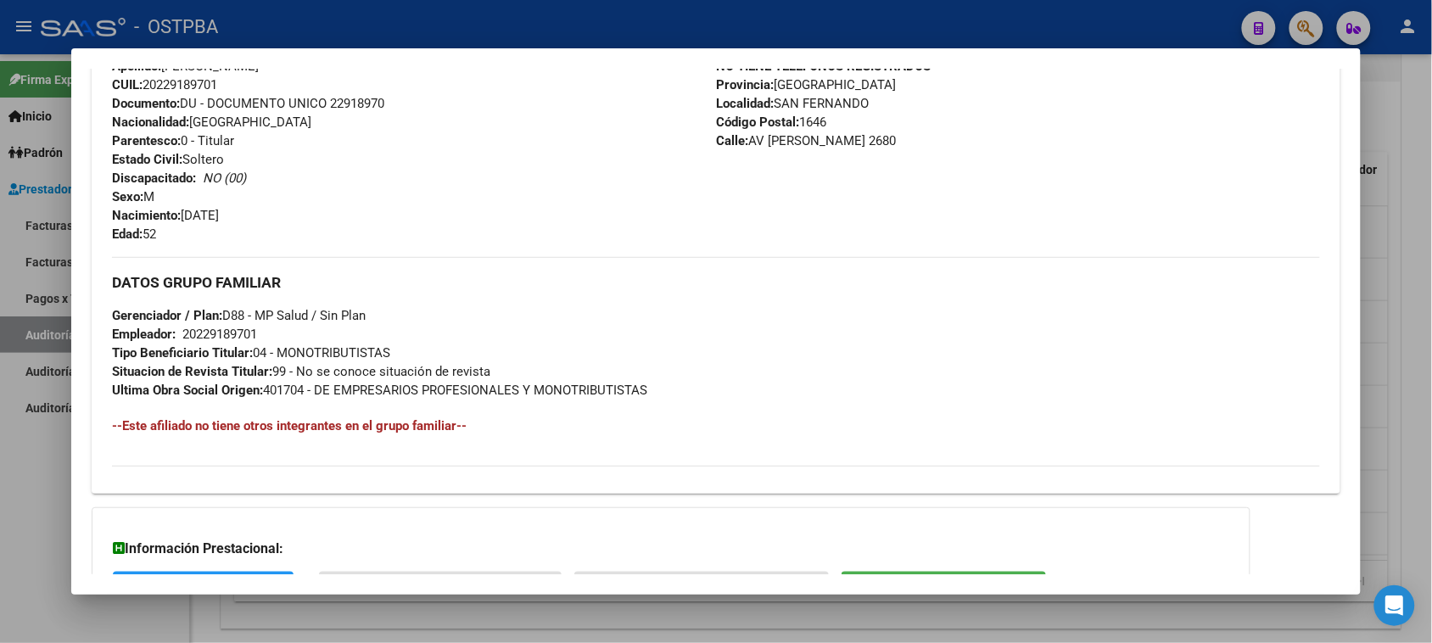
scroll to position [659, 0]
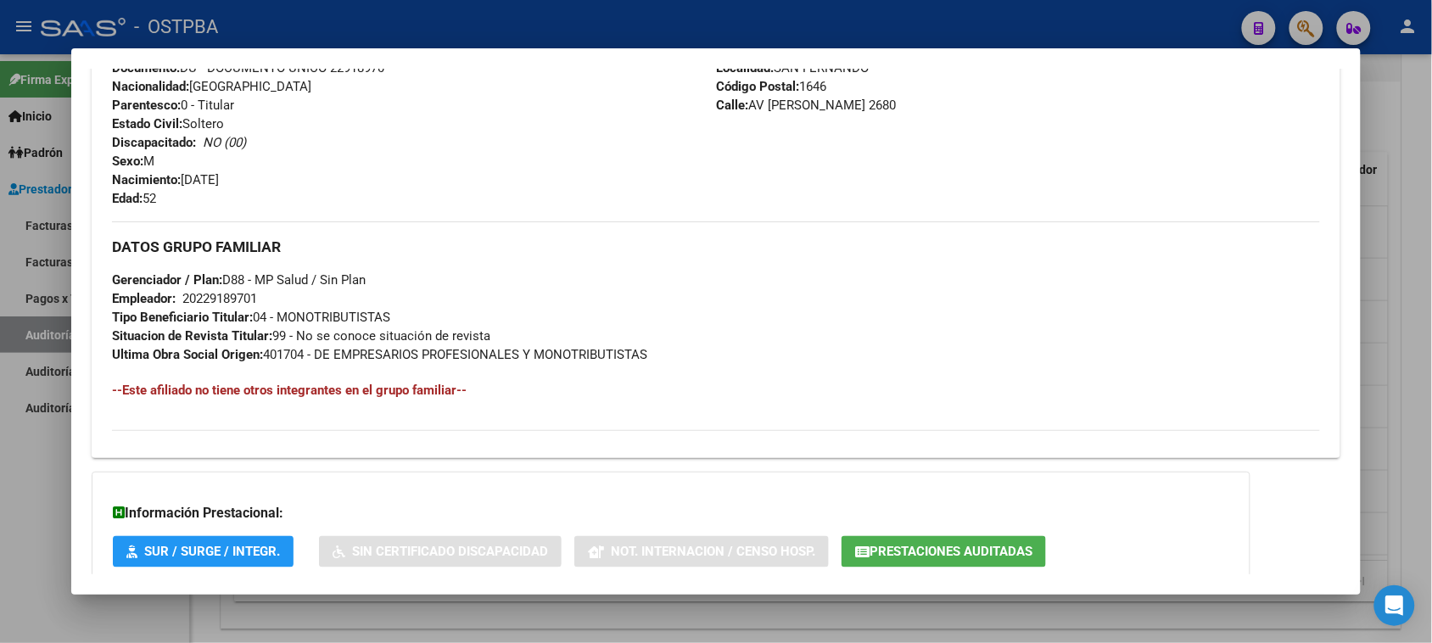
click at [855, 546] on icon "button" at bounding box center [862, 552] width 14 height 13
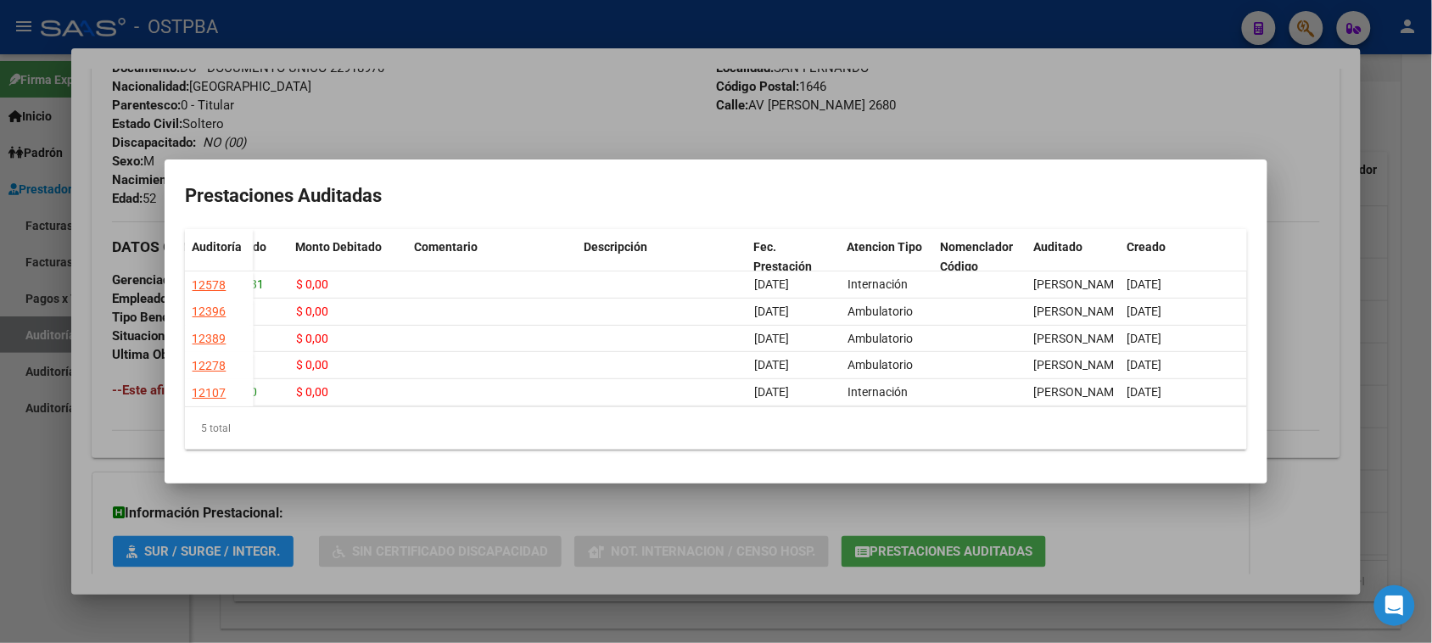
scroll to position [0, 0]
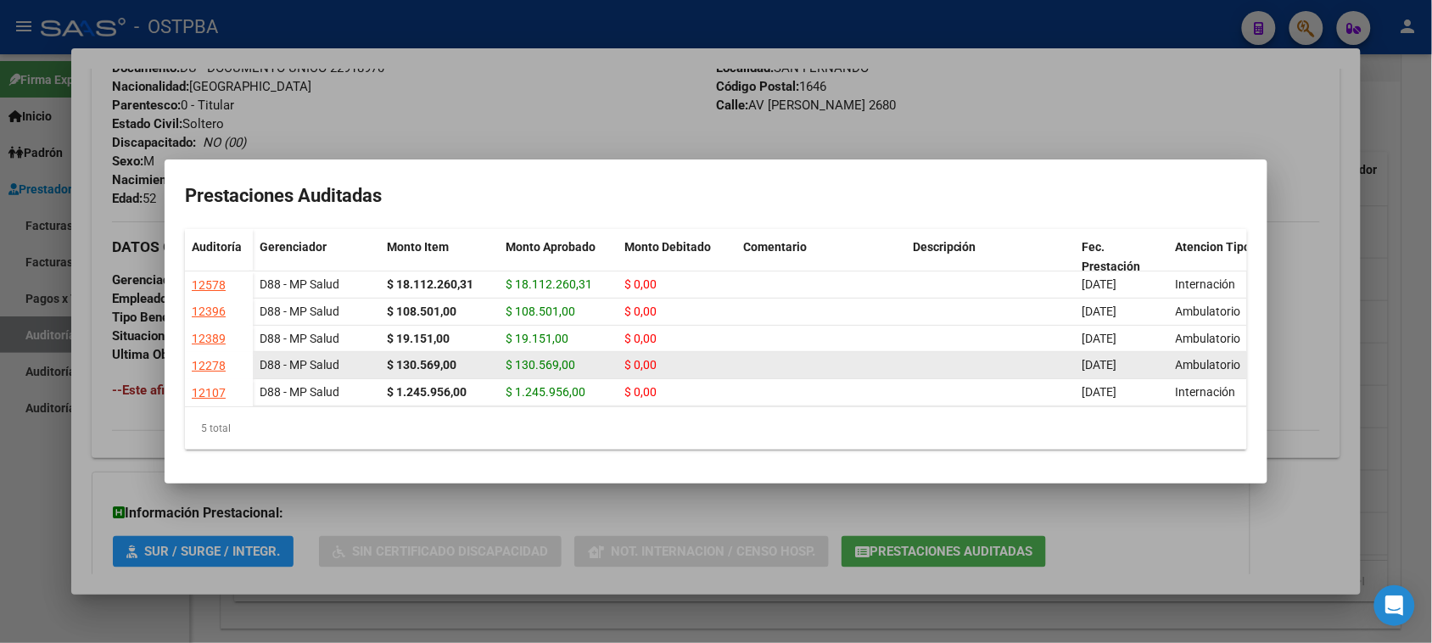
click at [412, 375] on div "$ 130.569,00" at bounding box center [439, 365] width 105 height 20
click at [206, 376] on div "12278" at bounding box center [209, 366] width 34 height 20
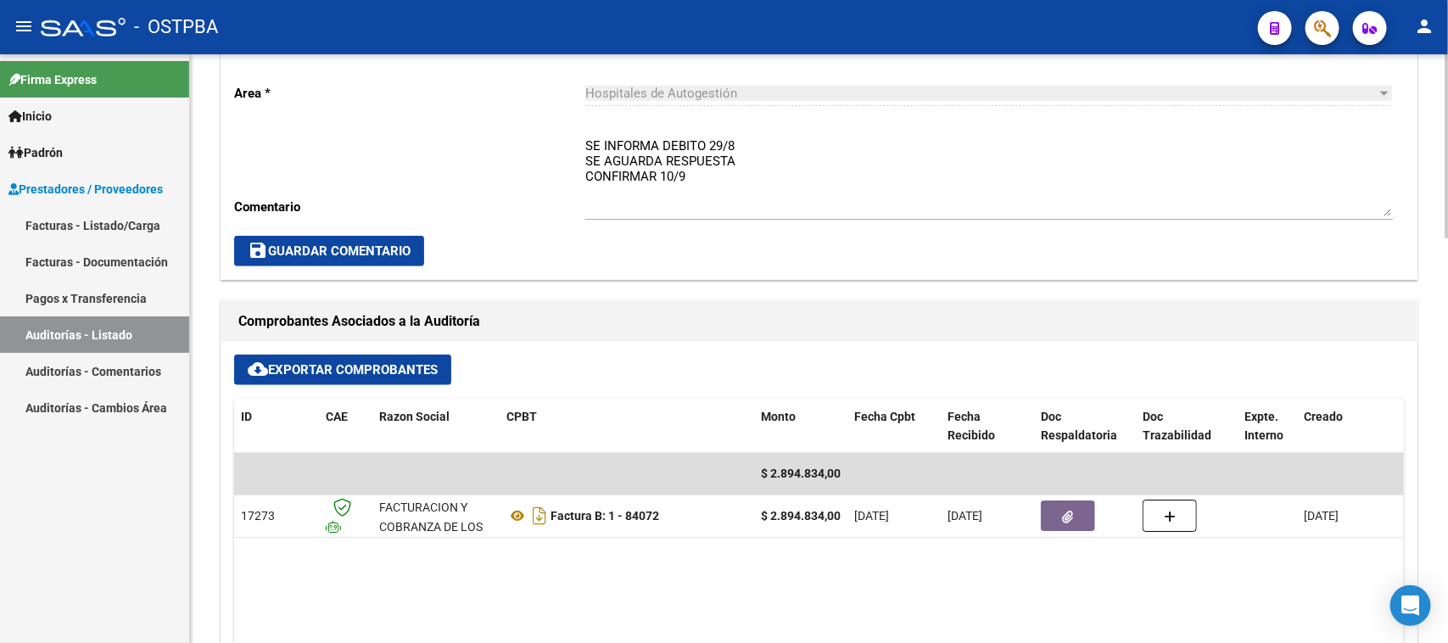
scroll to position [742, 0]
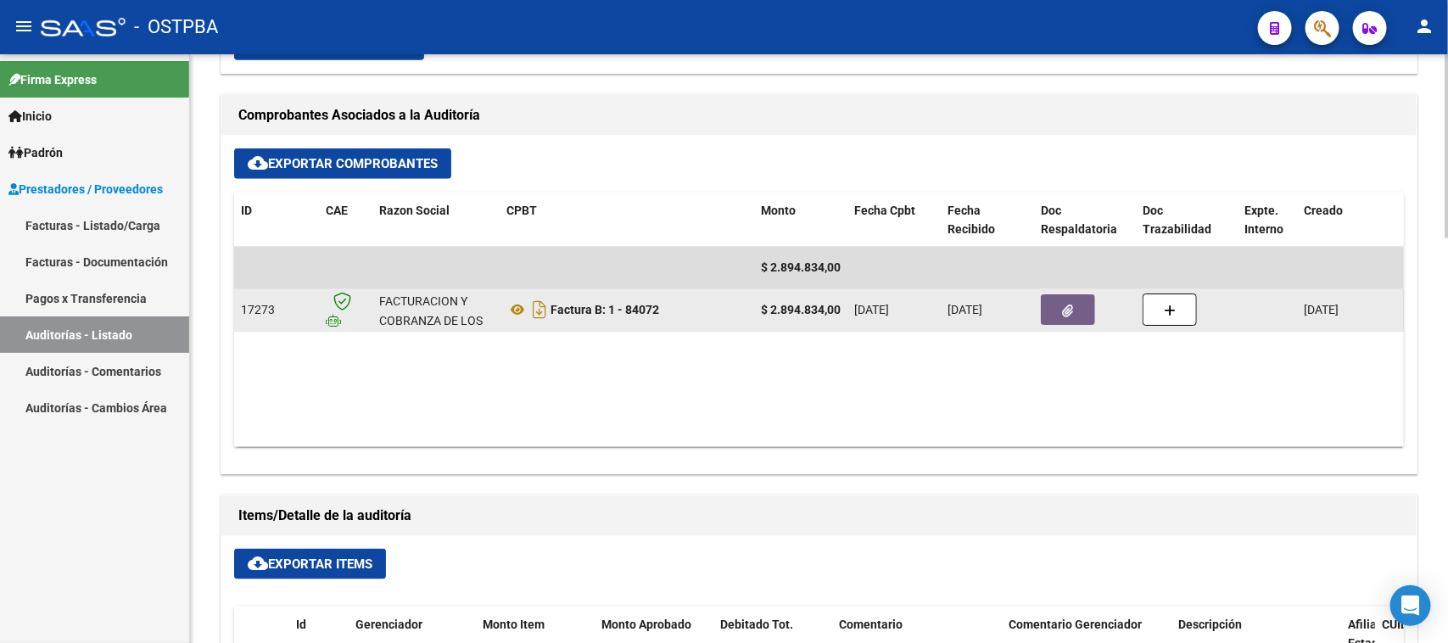
click at [1056, 315] on button "button" at bounding box center [1068, 309] width 54 height 31
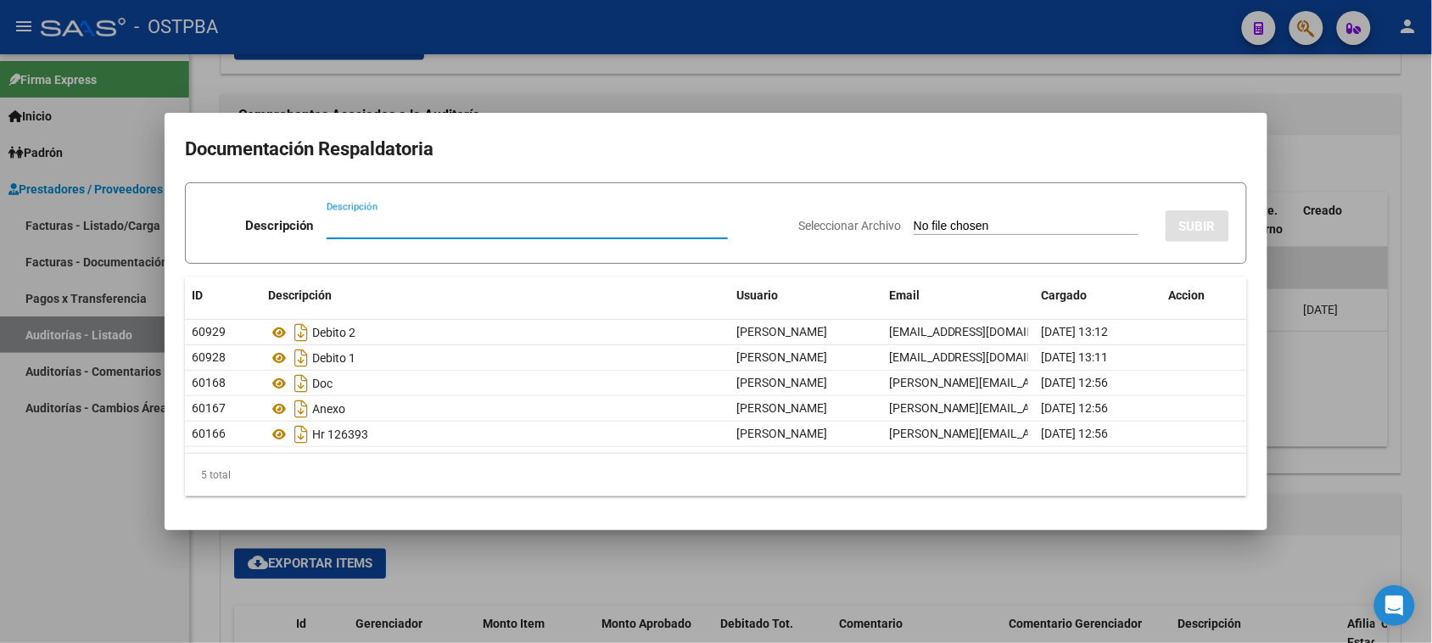
click at [1282, 212] on div at bounding box center [716, 321] width 1432 height 643
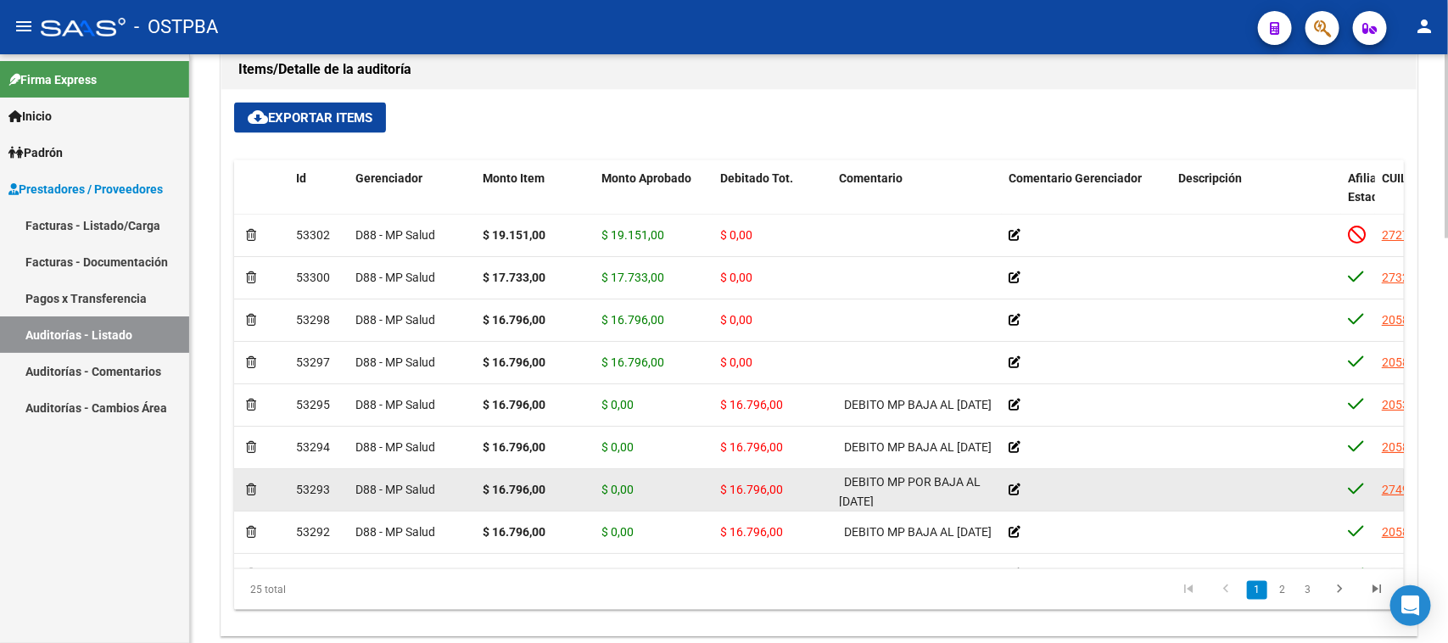
scroll to position [1197, 0]
